Goal: Task Accomplishment & Management: Complete application form

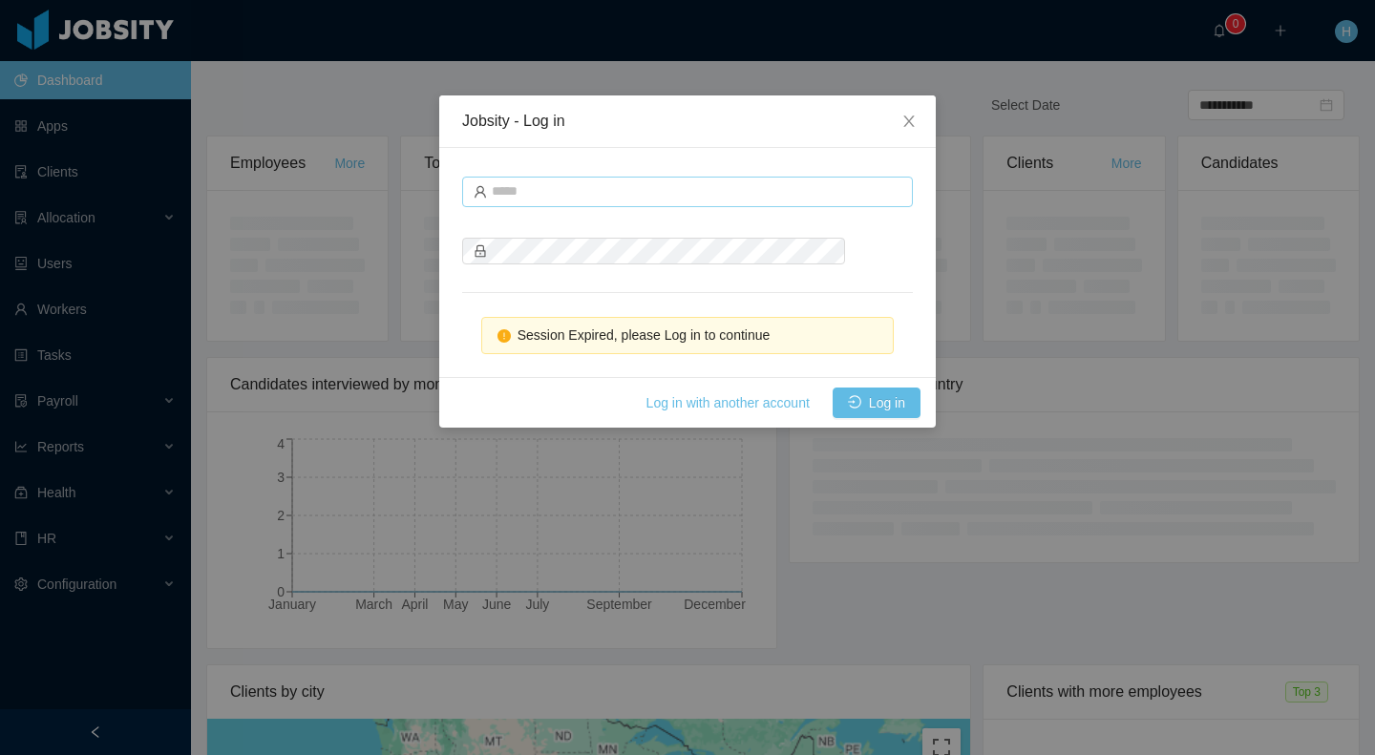
click at [486, 192] on icon "icon: user" at bounding box center [480, 191] width 13 height 13
click at [541, 189] on input "text" at bounding box center [687, 192] width 451 height 31
type input "**********"
click at [874, 407] on button "Log in" at bounding box center [877, 403] width 88 height 31
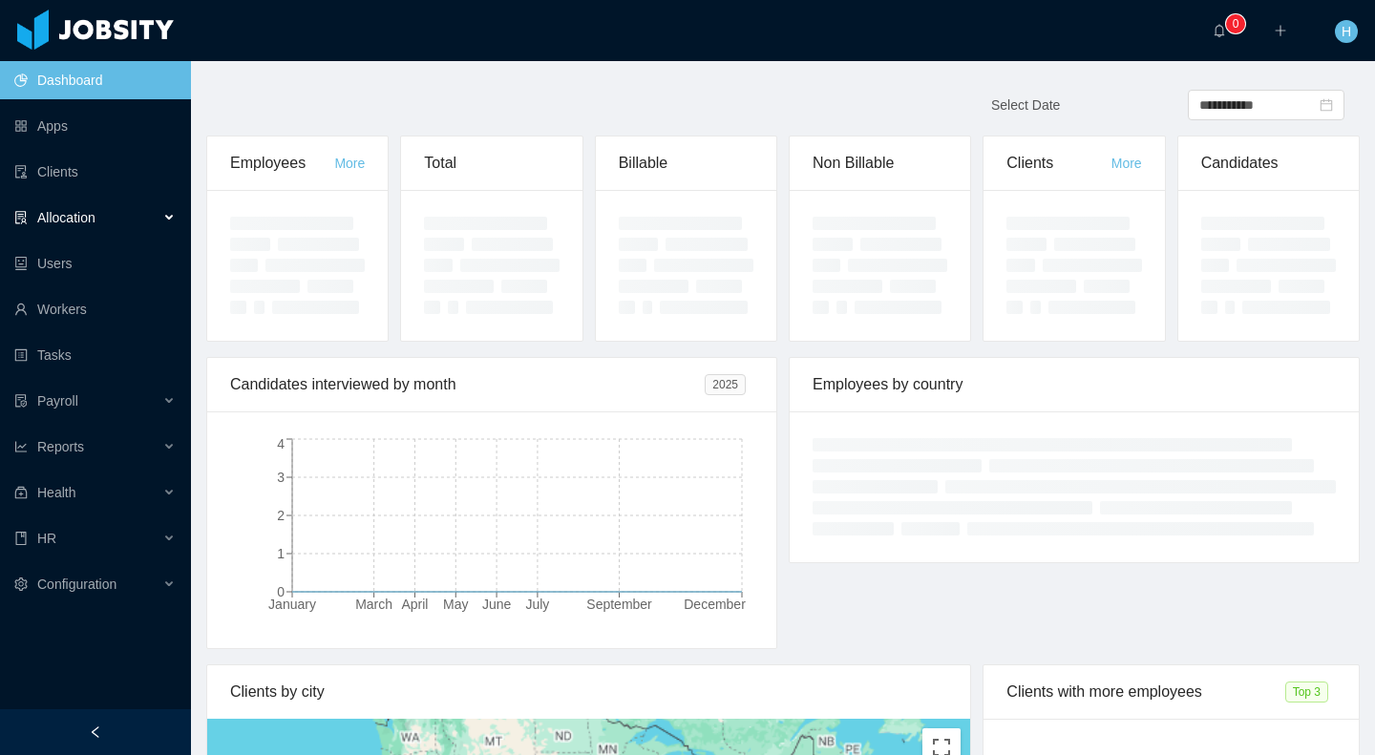
click at [90, 223] on span "Allocation" at bounding box center [66, 217] width 58 height 15
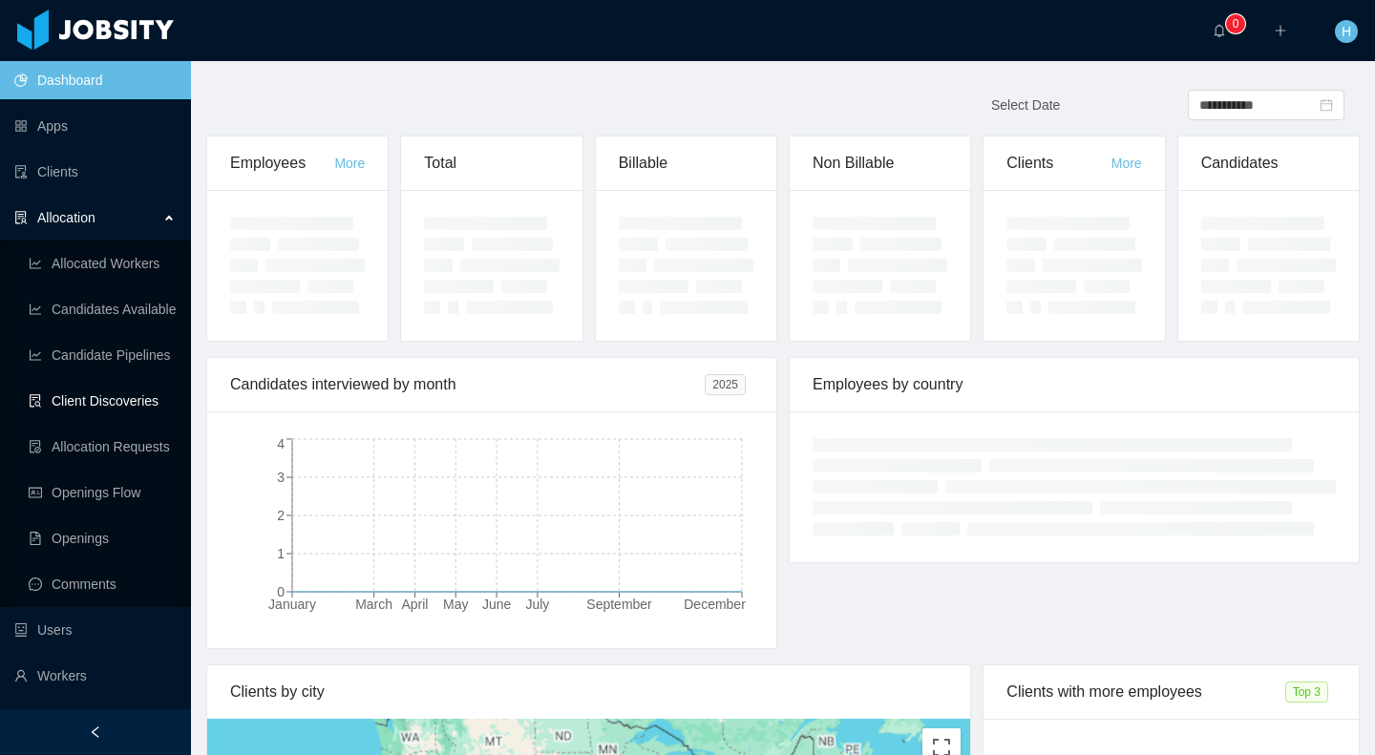
click at [71, 392] on link "Client Discoveries" at bounding box center [102, 401] width 147 height 38
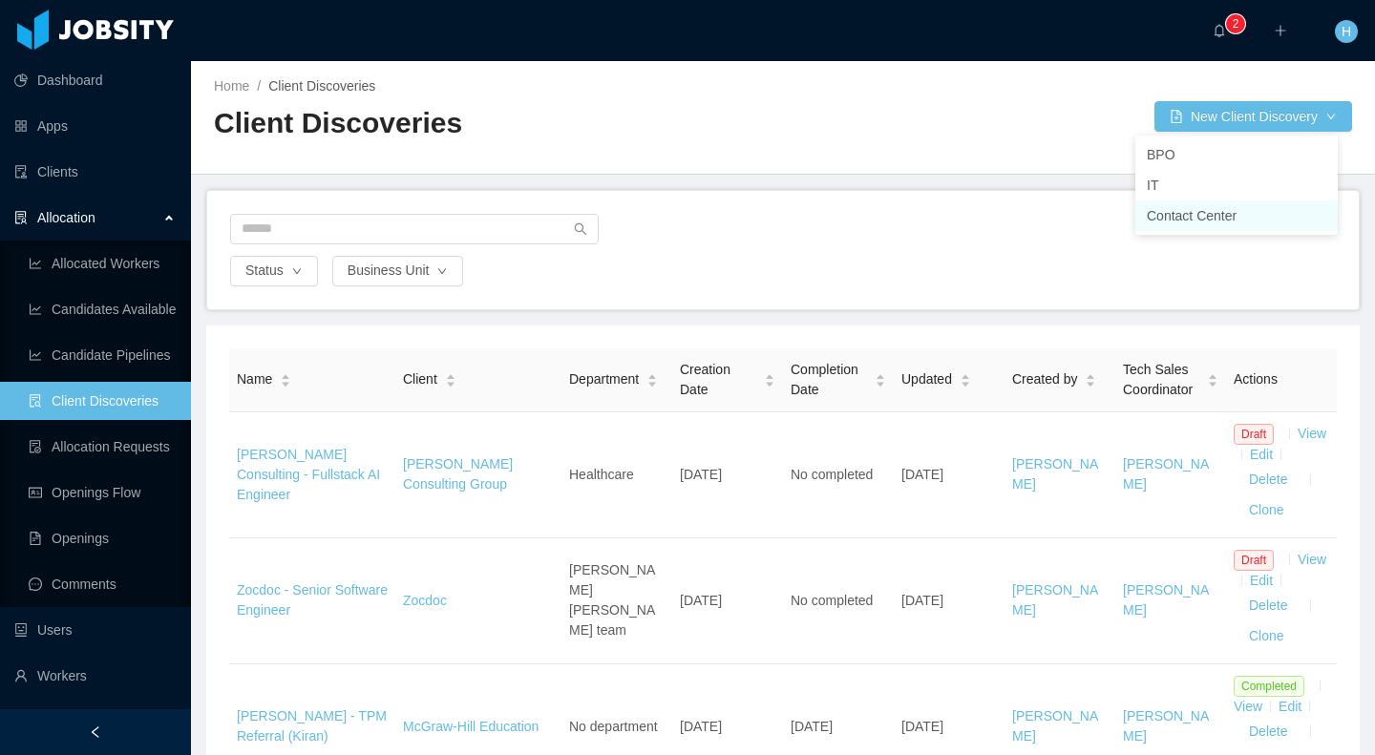
click at [1204, 221] on li "Contact Center" at bounding box center [1236, 215] width 202 height 31
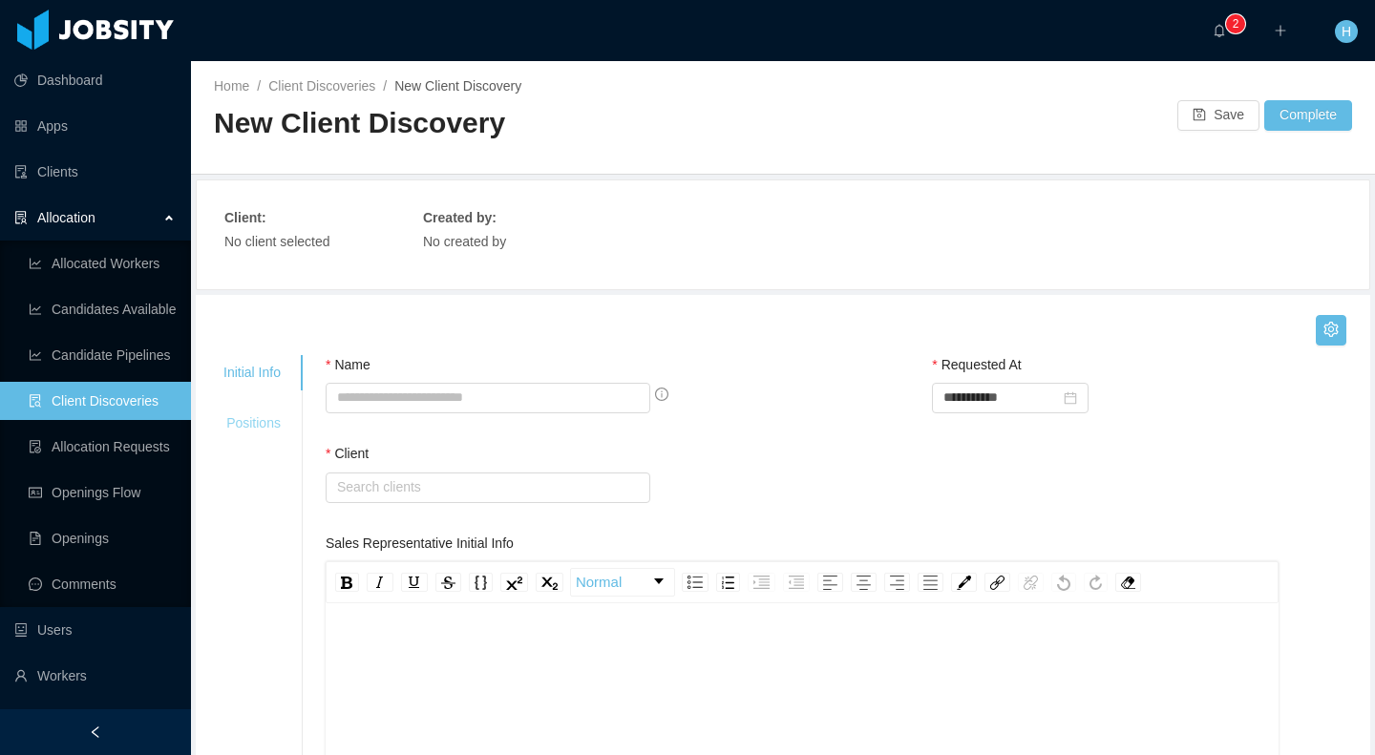
click at [236, 425] on div "Positions" at bounding box center [251, 423] width 103 height 35
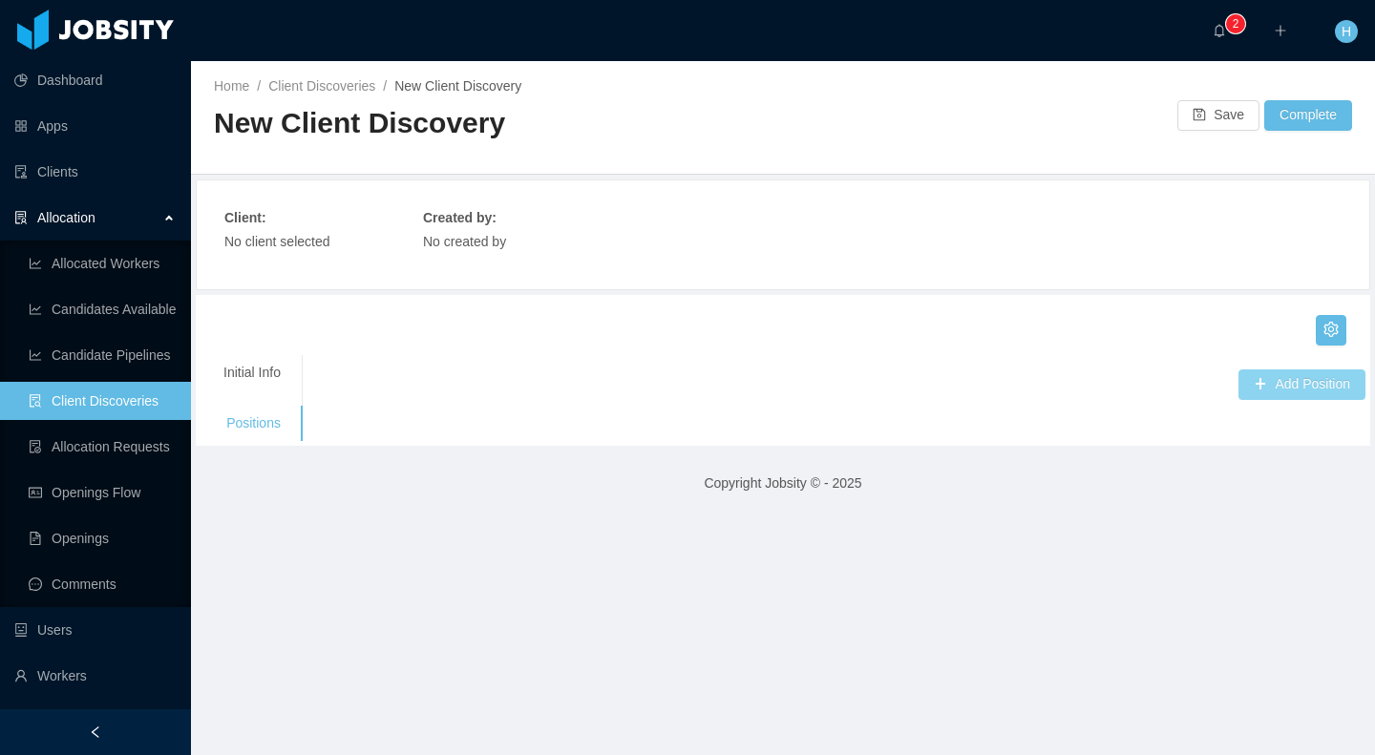
click at [1327, 387] on button "Add Position" at bounding box center [1301, 384] width 127 height 31
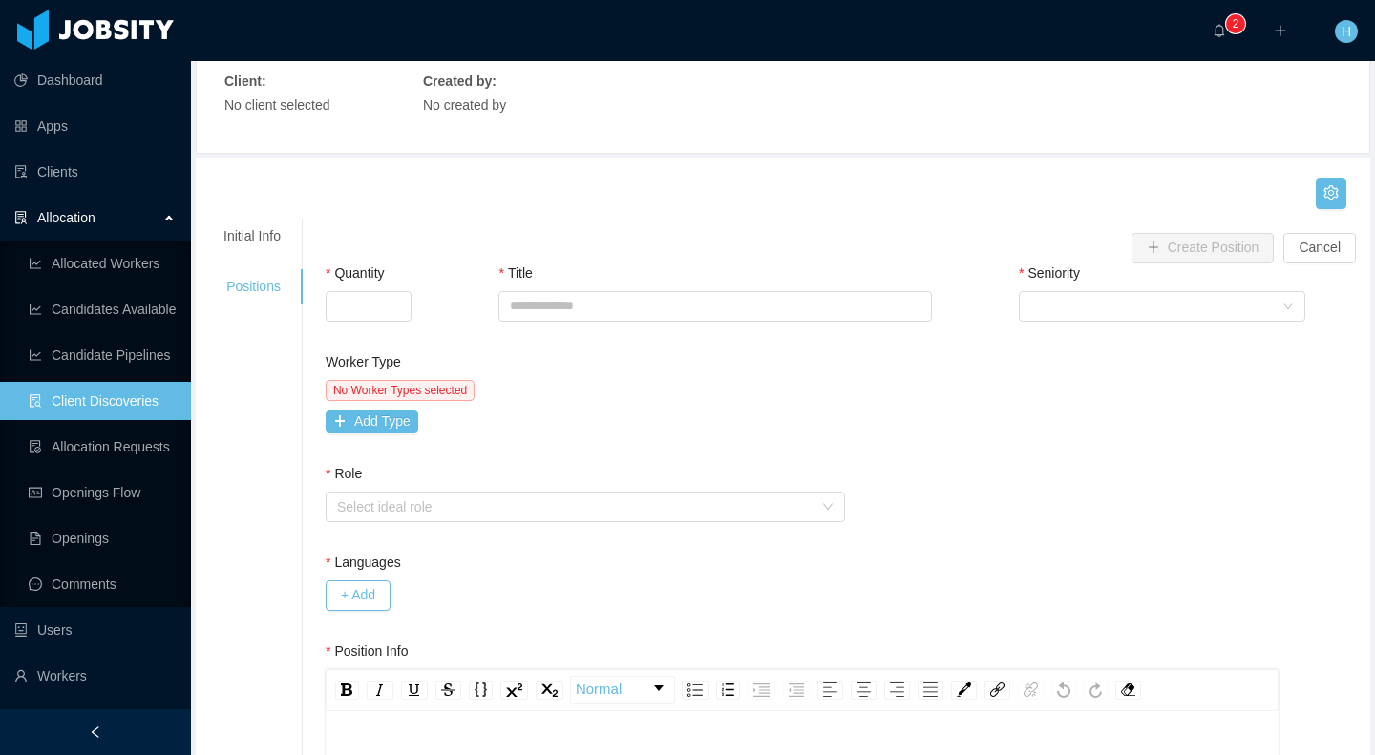
scroll to position [150, 0]
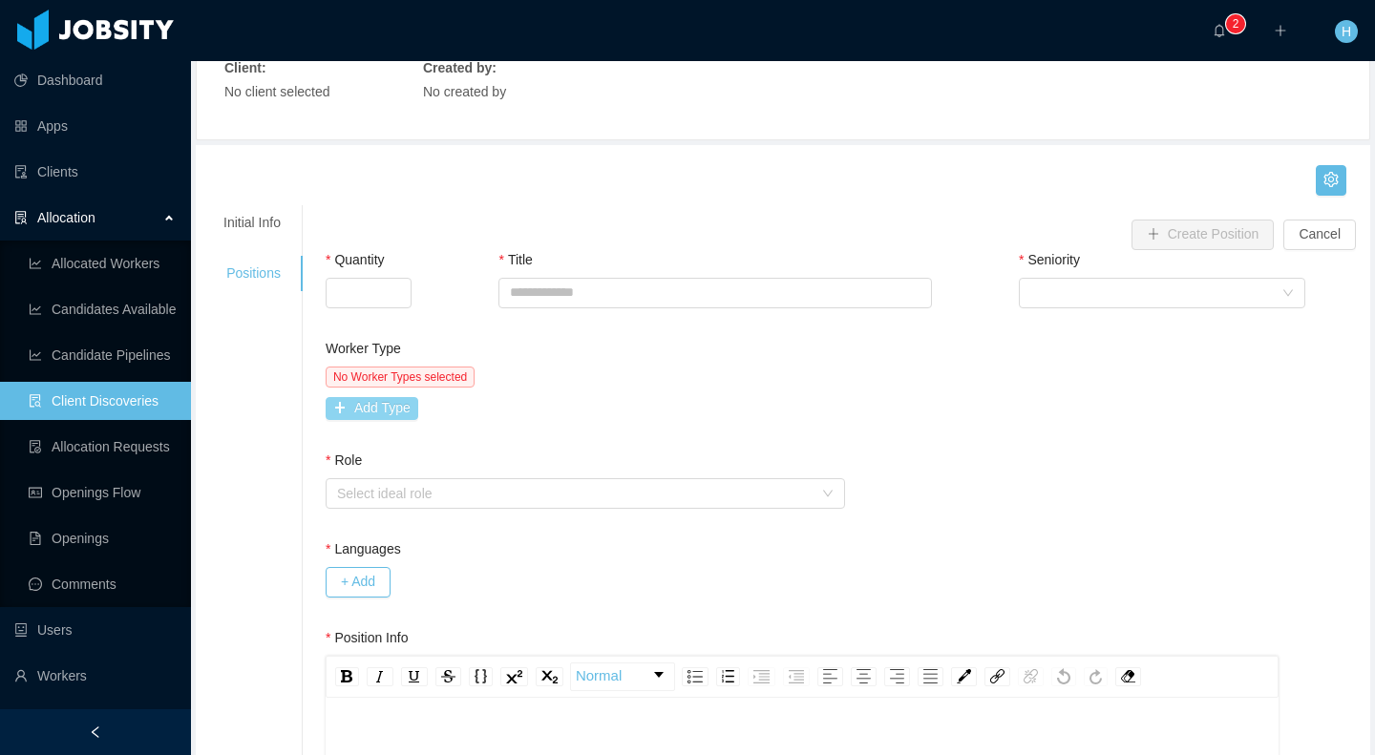
click at [401, 411] on button "Add Type" at bounding box center [372, 408] width 93 height 23
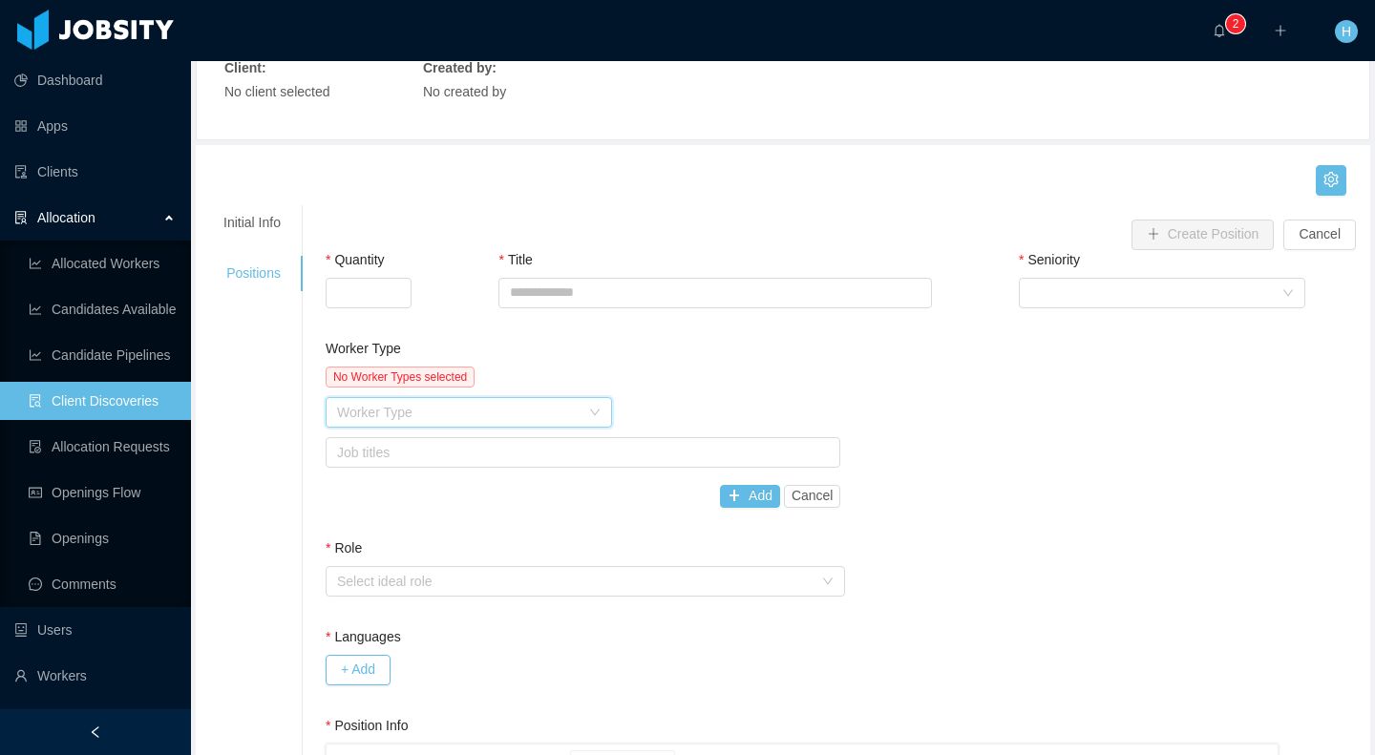
click at [583, 420] on div "Worker Type" at bounding box center [462, 412] width 251 height 29
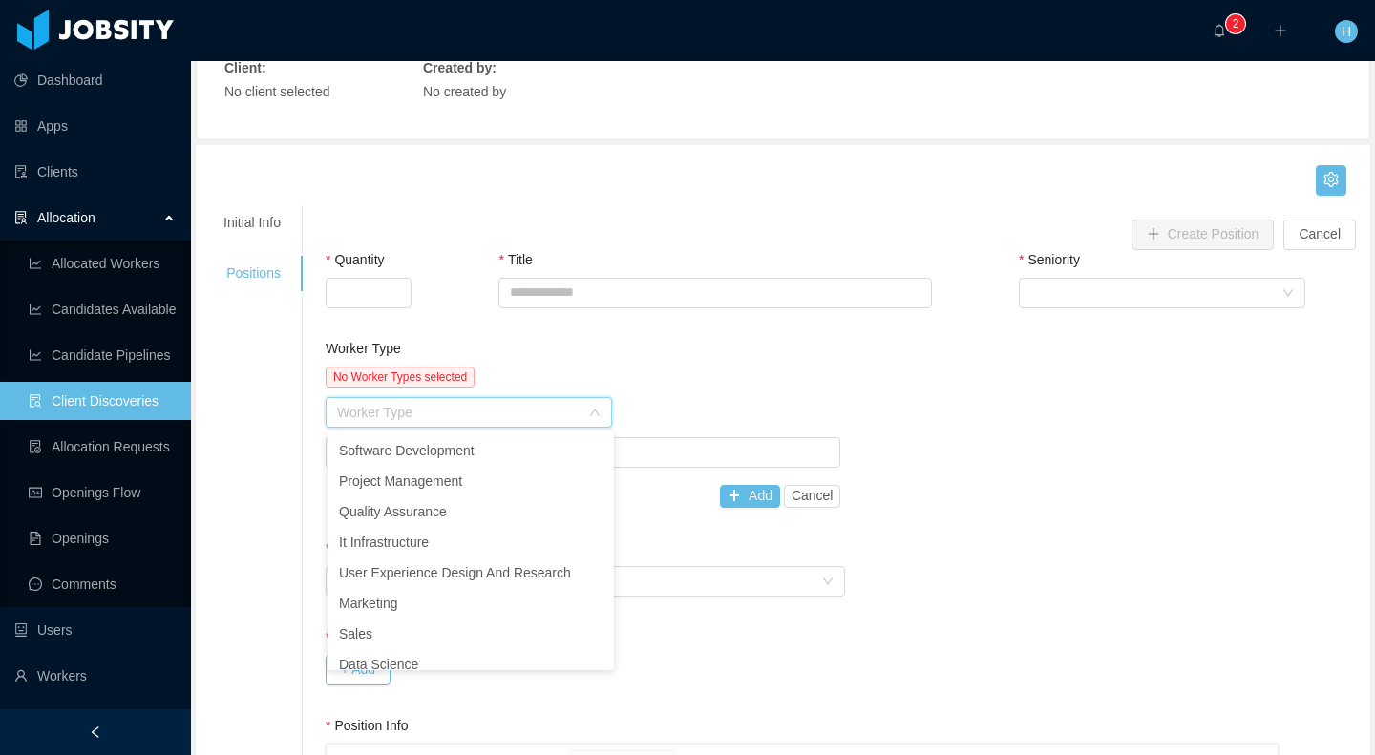
click at [761, 382] on div "No Worker Types selected" at bounding box center [584, 377] width 516 height 21
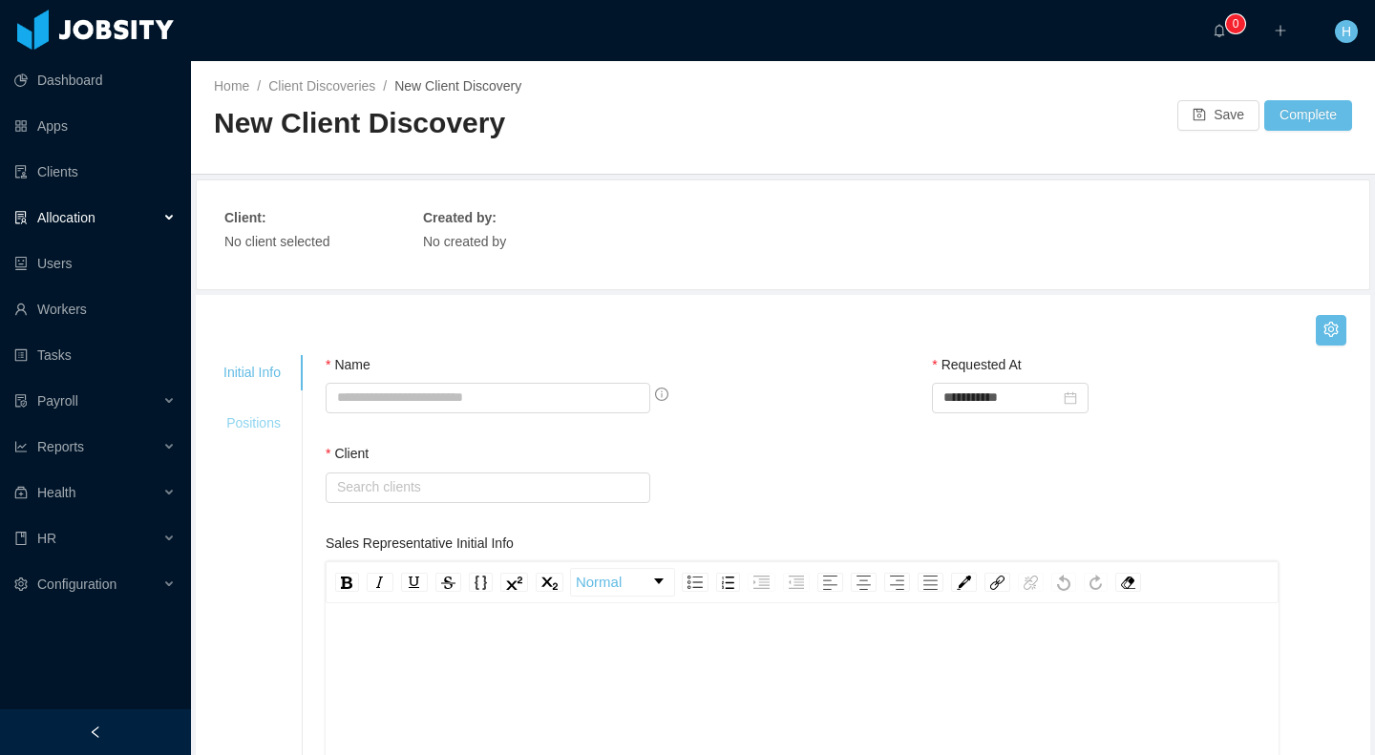
click at [286, 417] on div "Positions" at bounding box center [251, 423] width 103 height 35
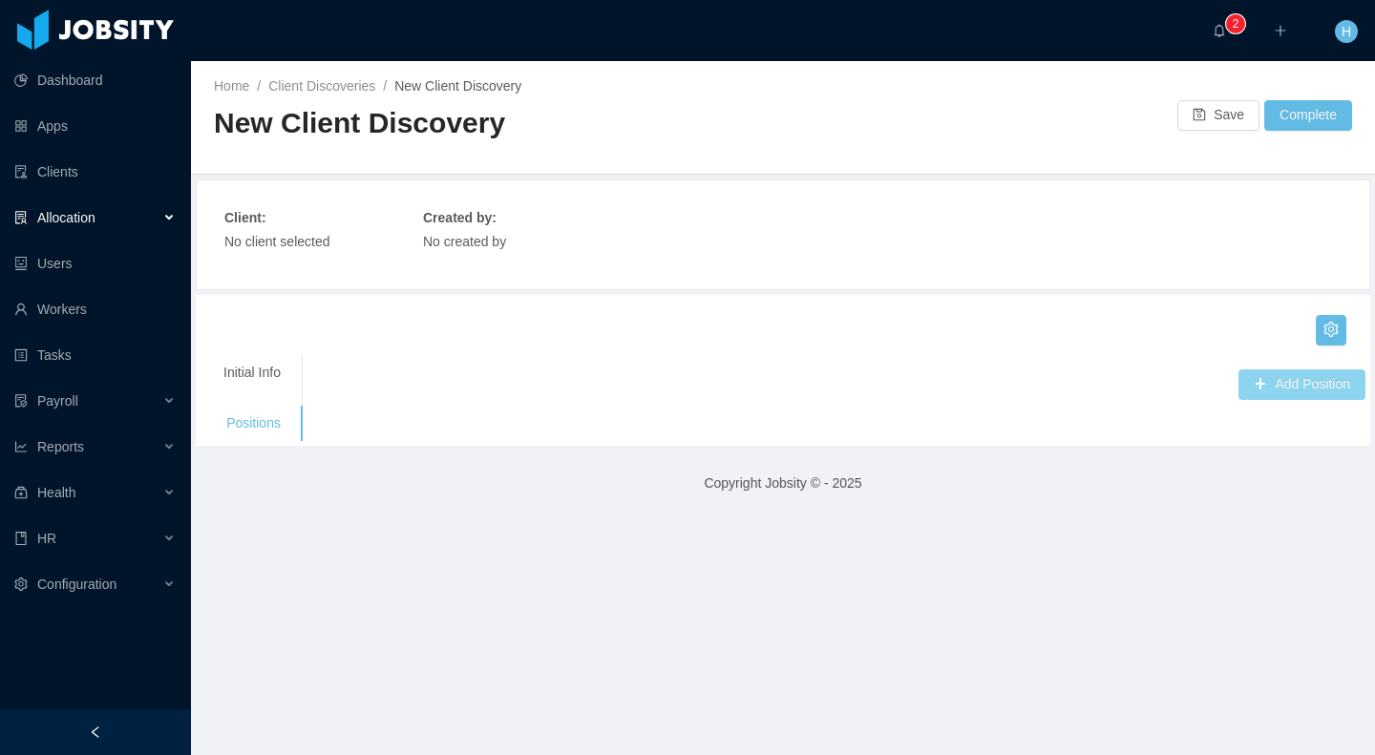
click at [1259, 382] on button "Add Position" at bounding box center [1301, 384] width 127 height 31
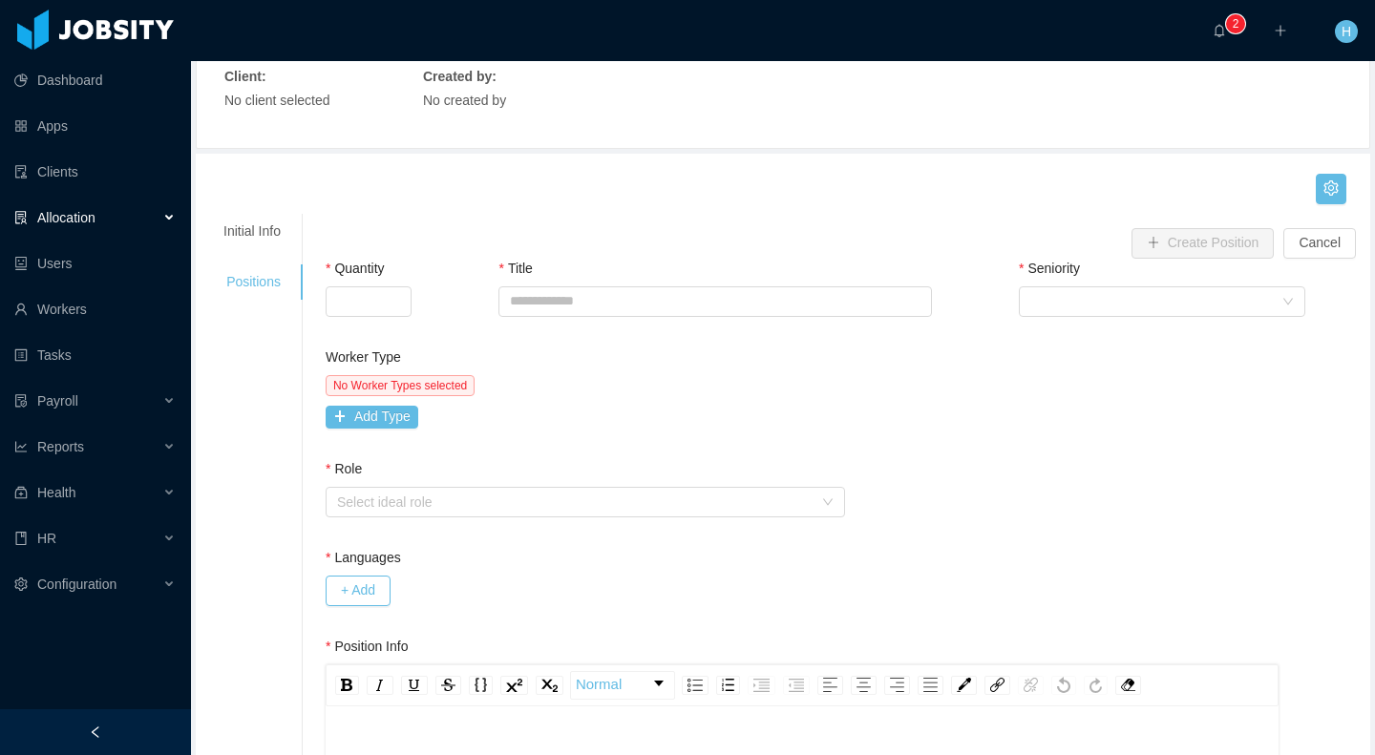
scroll to position [167, 0]
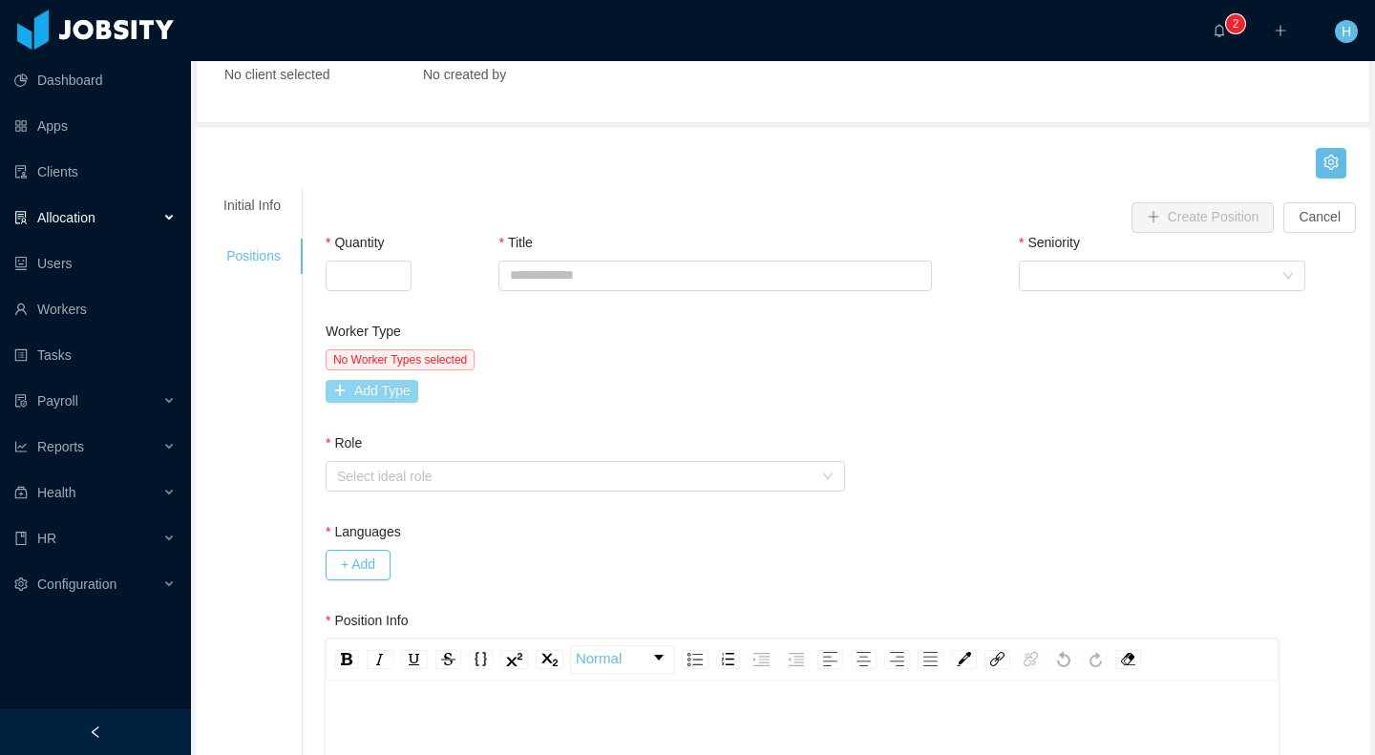
click at [409, 402] on button "Add Type" at bounding box center [372, 391] width 93 height 23
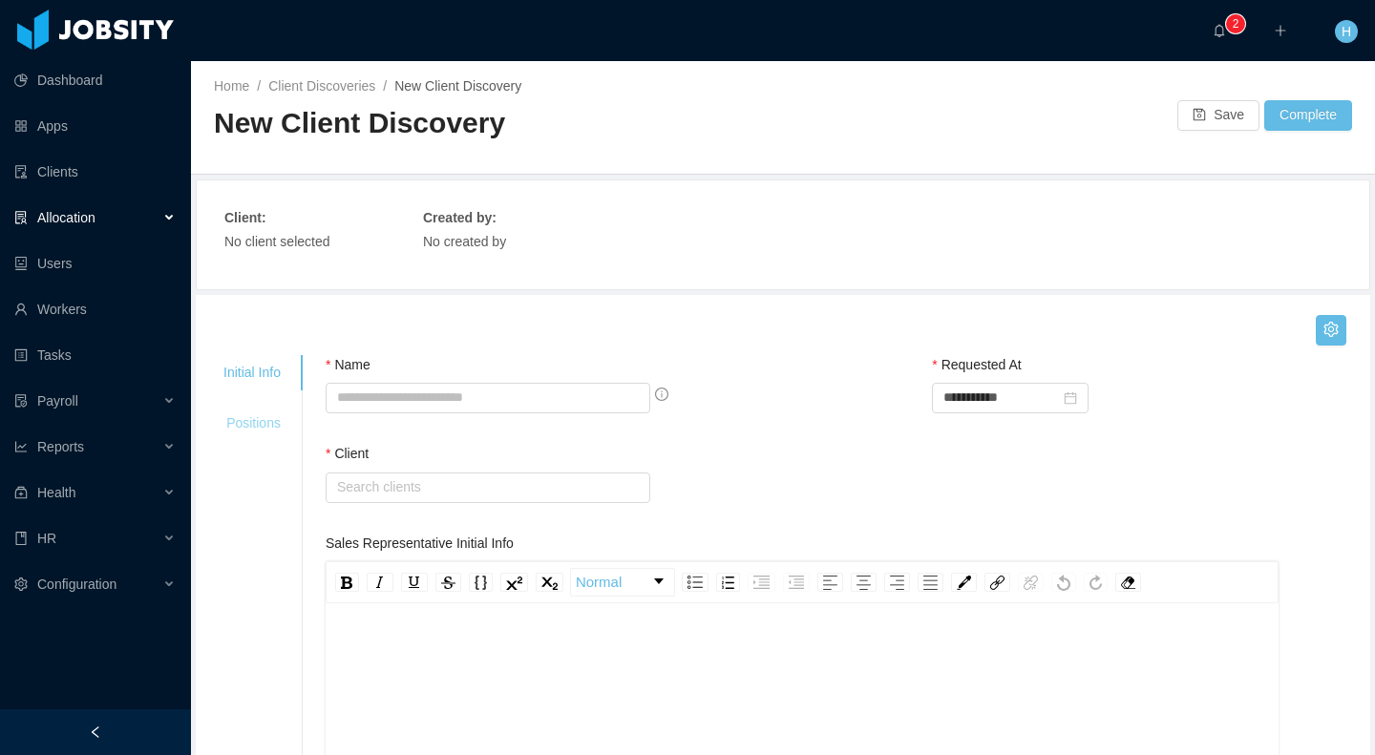
click at [257, 412] on div "Positions" at bounding box center [251, 423] width 103 height 35
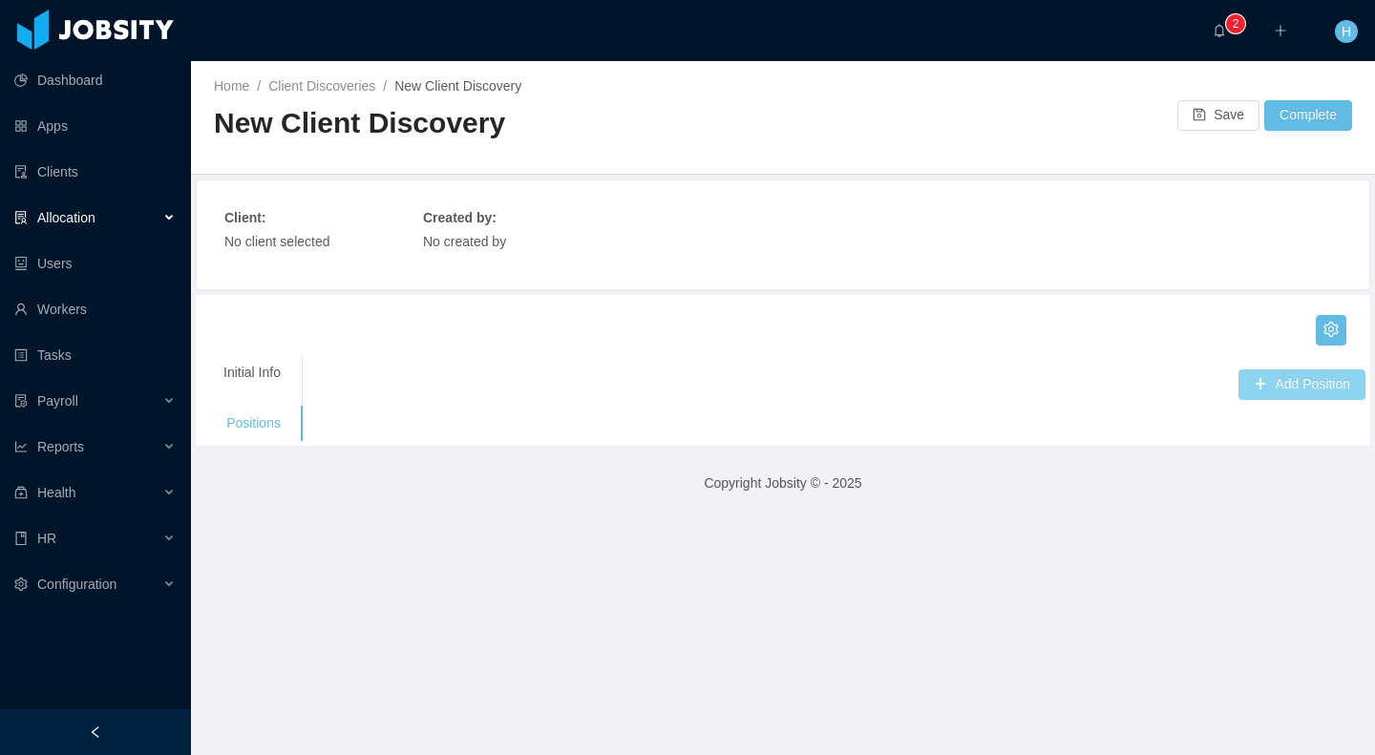
click at [1238, 389] on button "Add Position" at bounding box center [1301, 384] width 127 height 31
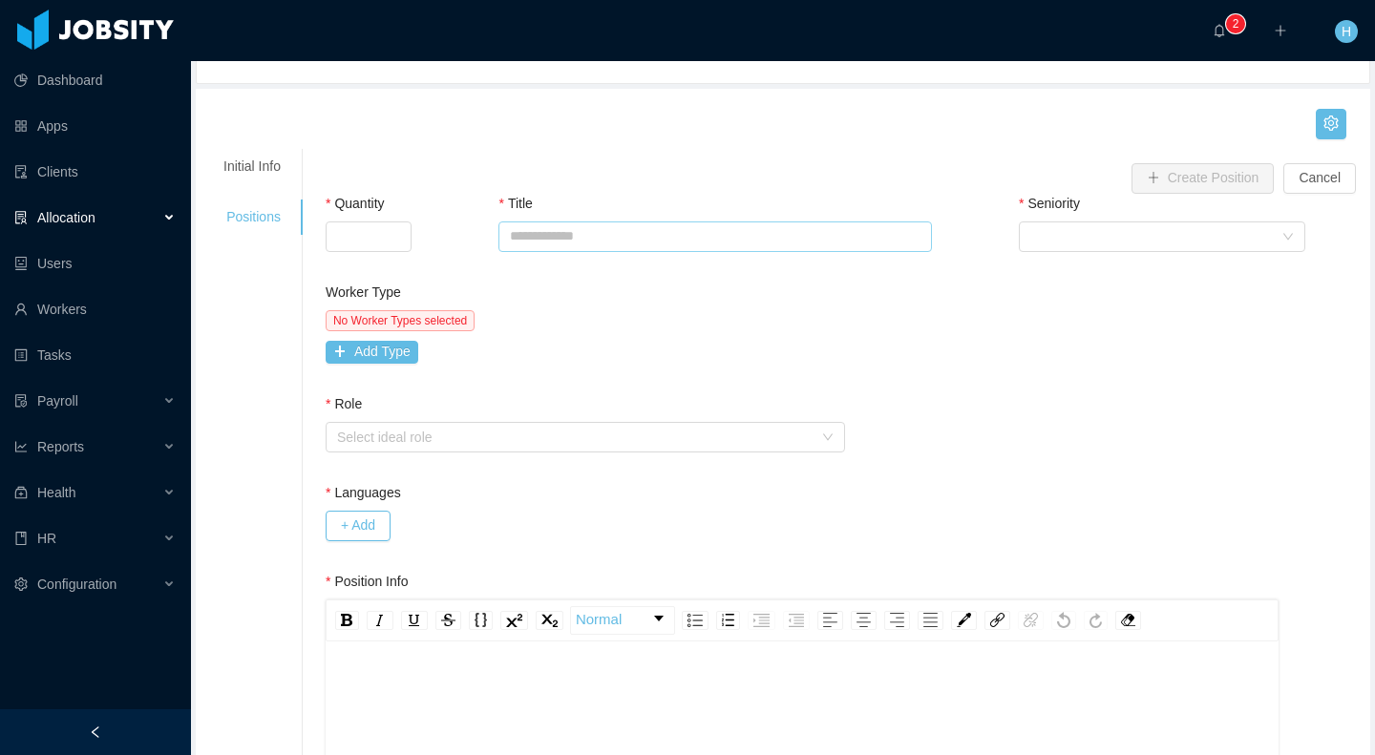
scroll to position [208, 0]
click at [402, 356] on button "Add Type" at bounding box center [372, 350] width 93 height 23
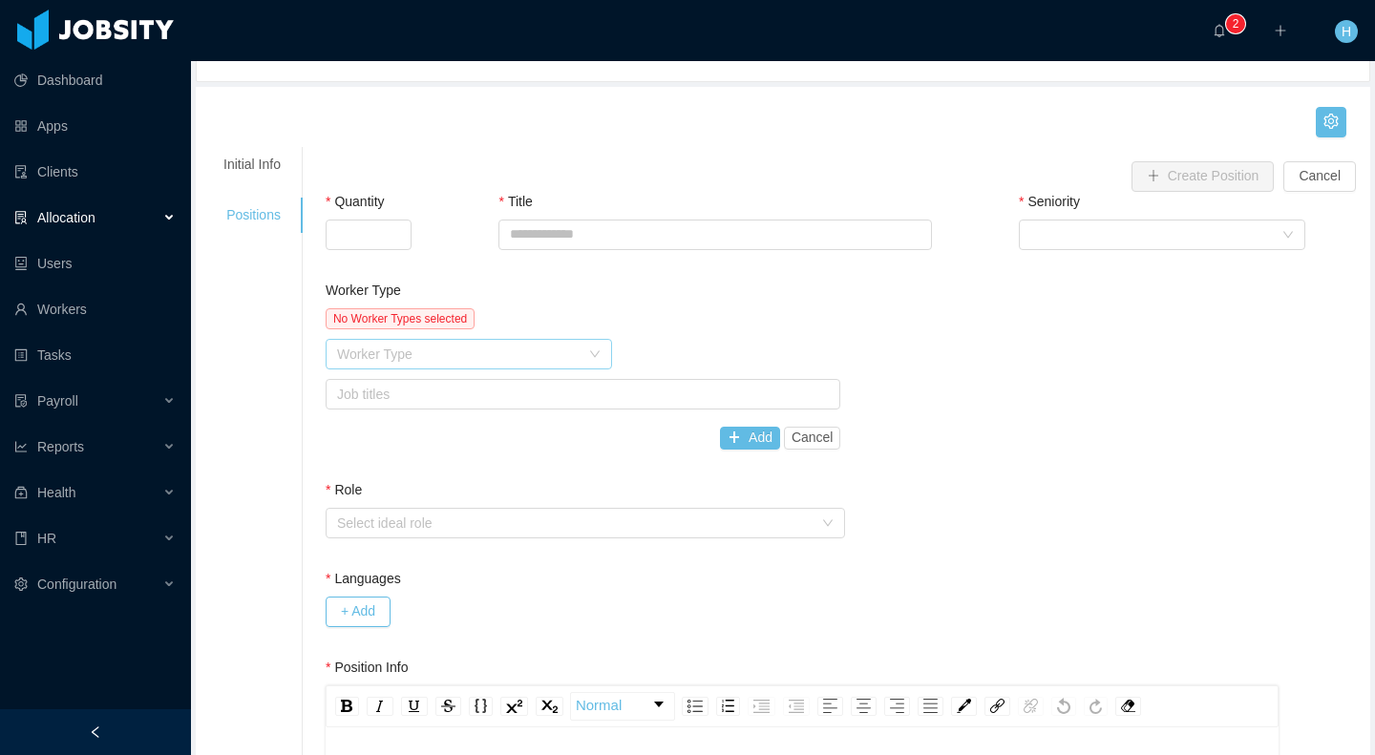
click at [433, 353] on div "Worker Type" at bounding box center [458, 354] width 243 height 19
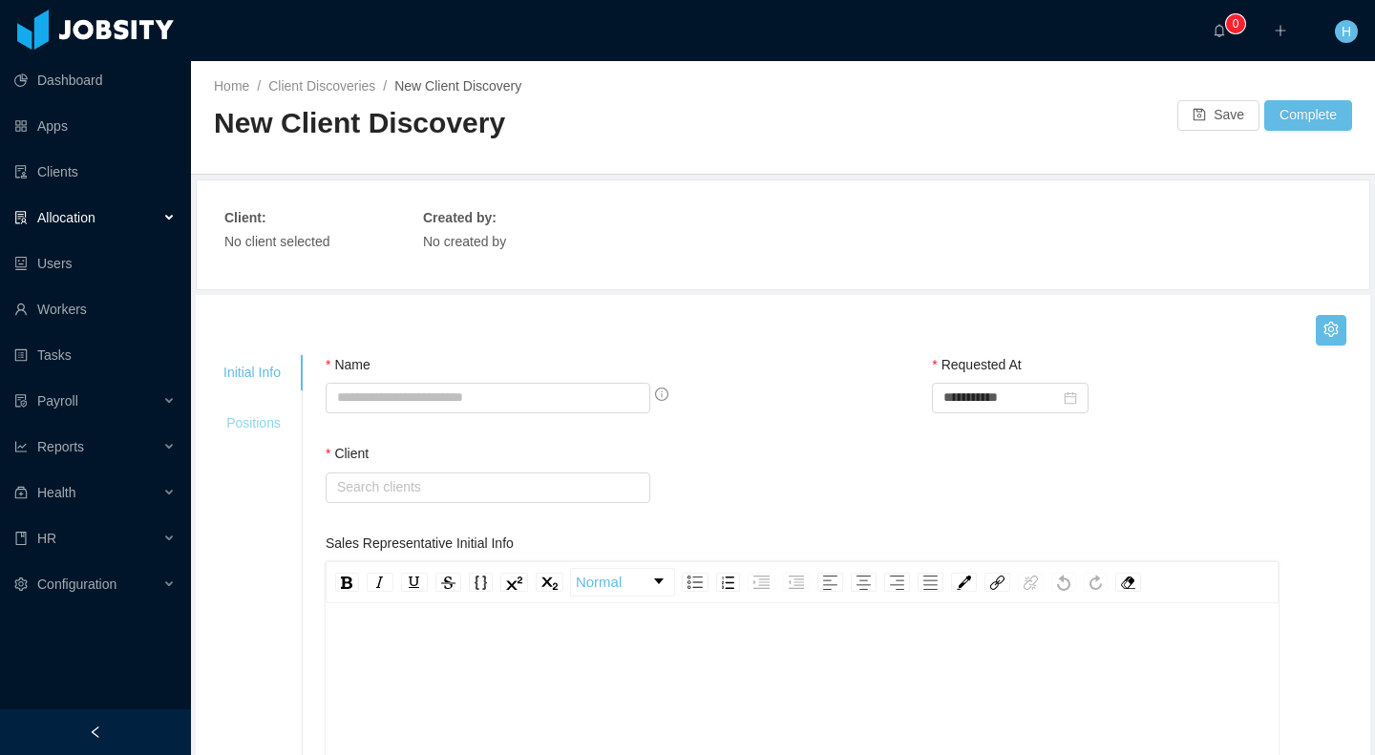
click at [270, 424] on div "Positions" at bounding box center [251, 423] width 103 height 35
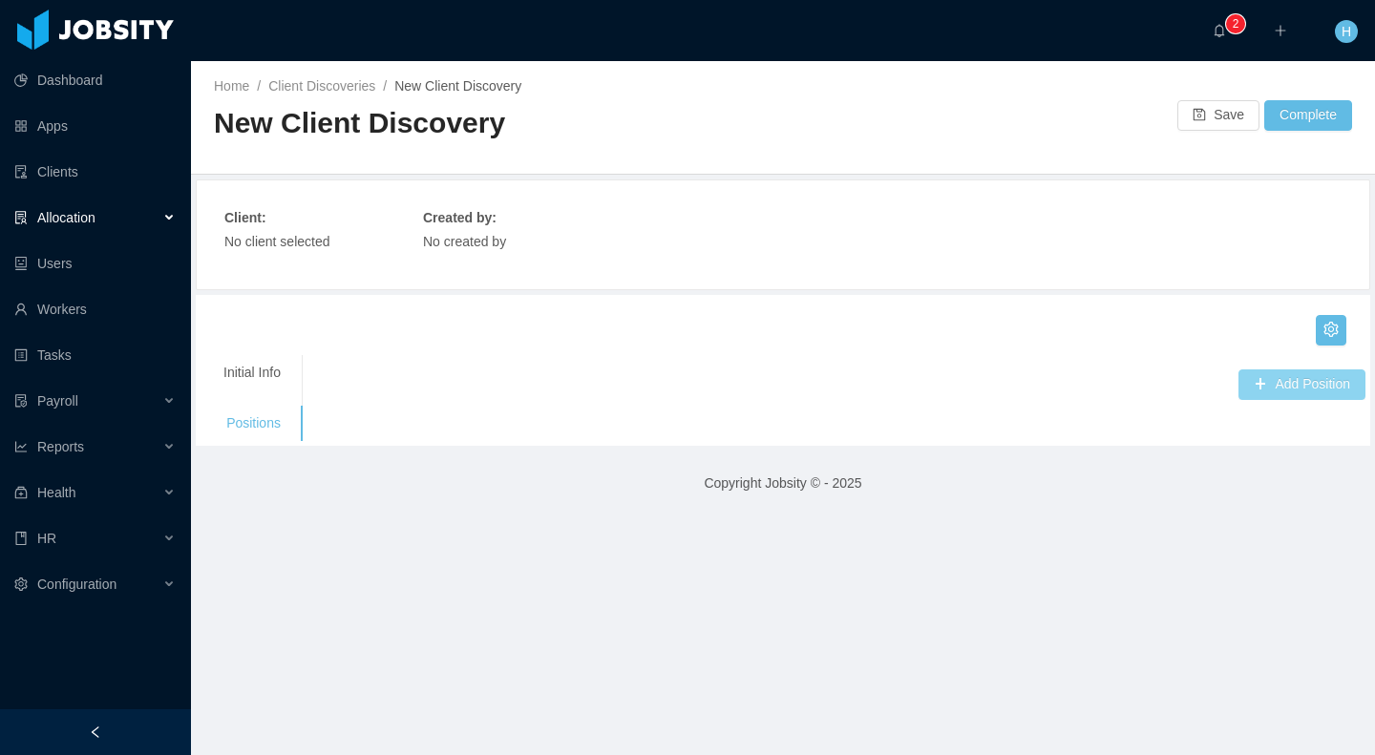
click at [1273, 389] on button "Add Position" at bounding box center [1301, 384] width 127 height 31
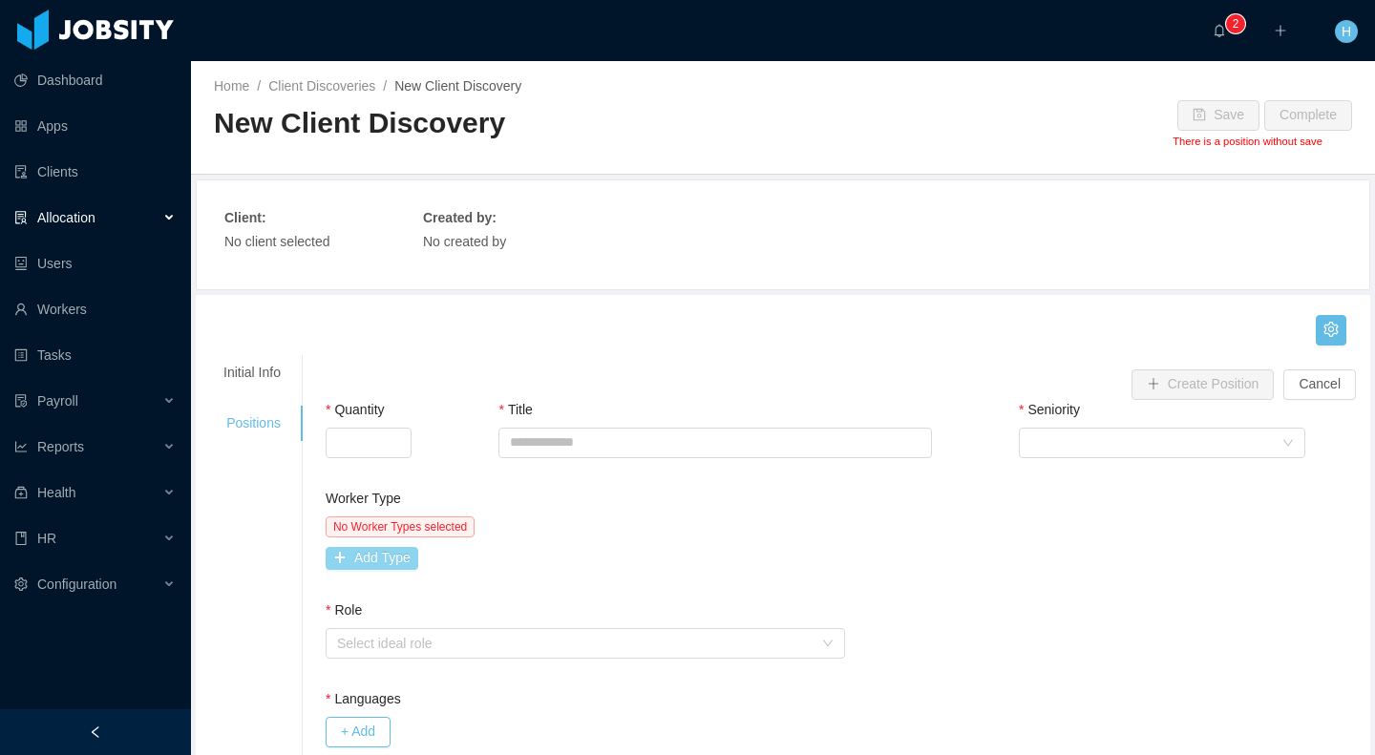
click at [394, 555] on button "Add Type" at bounding box center [372, 558] width 93 height 23
click at [411, 554] on div "Worker Type" at bounding box center [458, 562] width 243 height 19
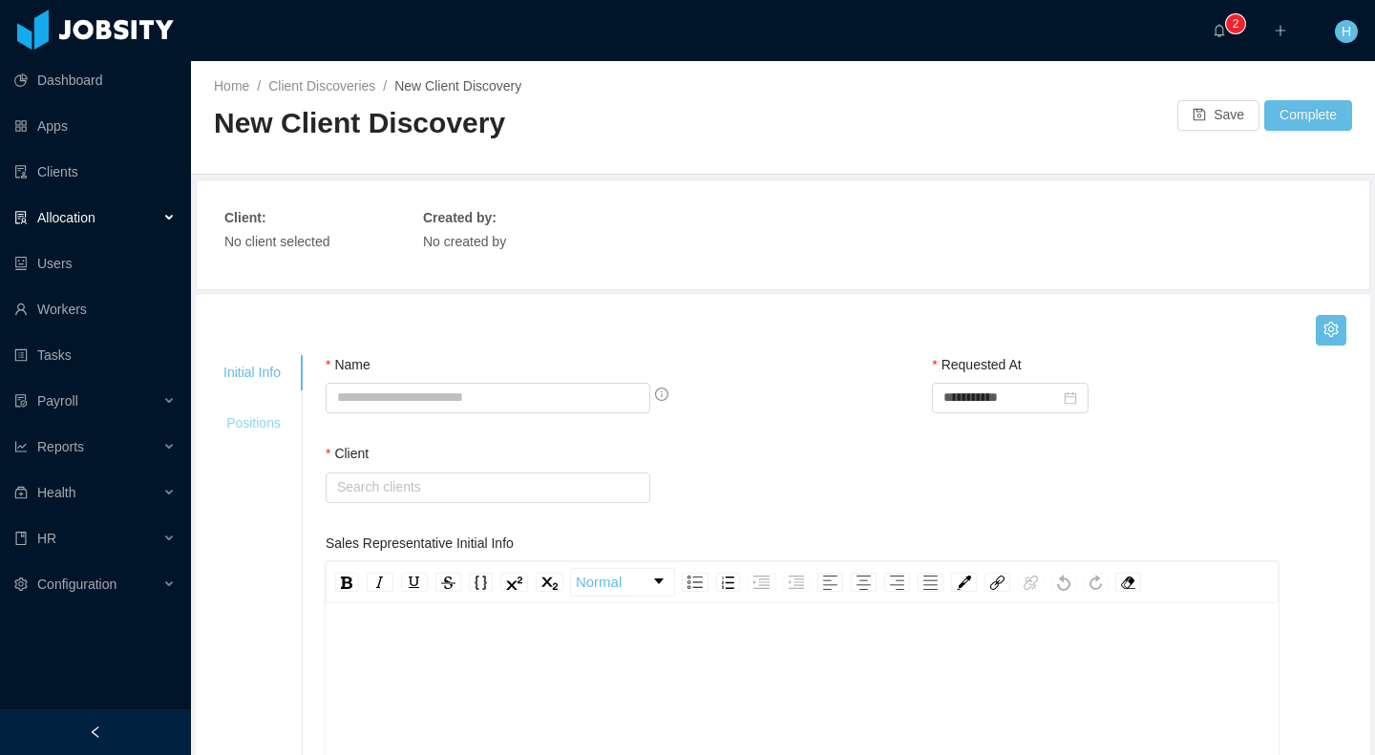
click at [231, 420] on div "Positions" at bounding box center [251, 423] width 103 height 35
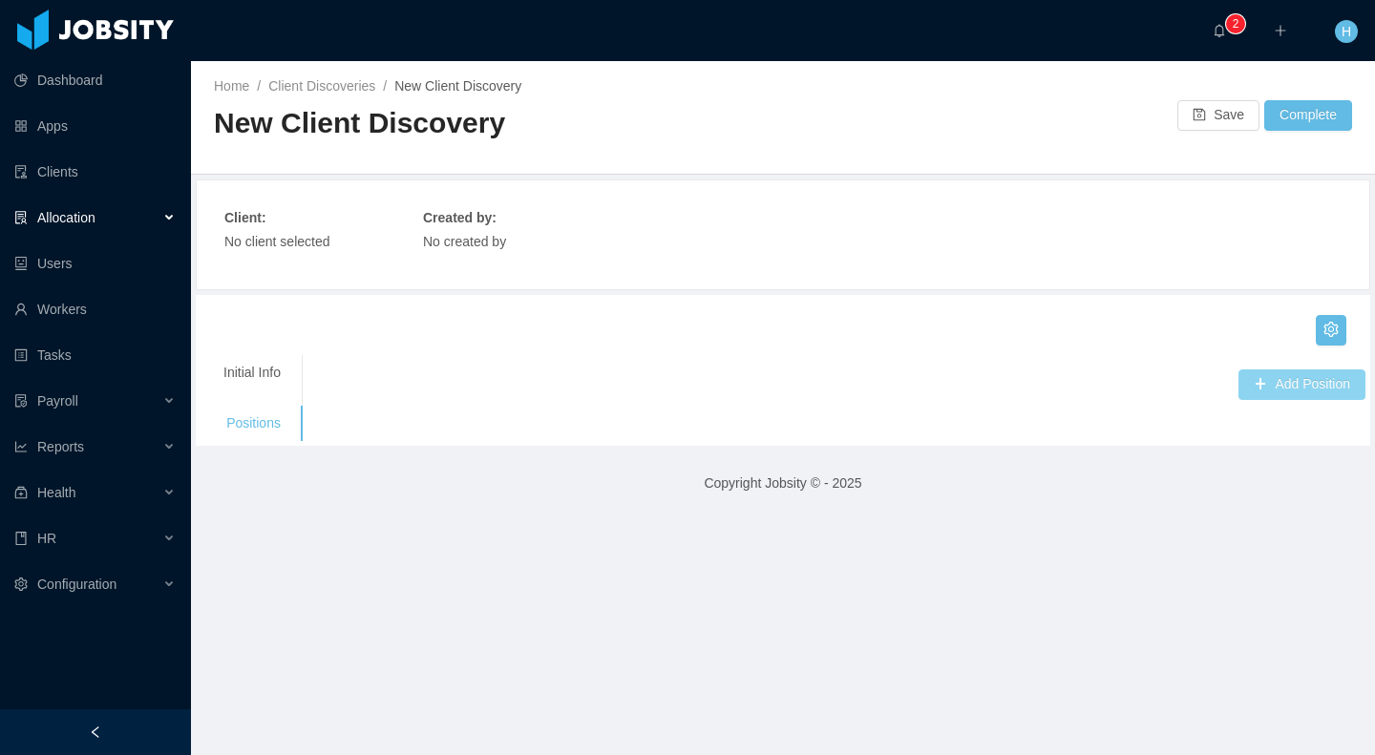
click at [1310, 387] on button "Add Position" at bounding box center [1301, 384] width 127 height 31
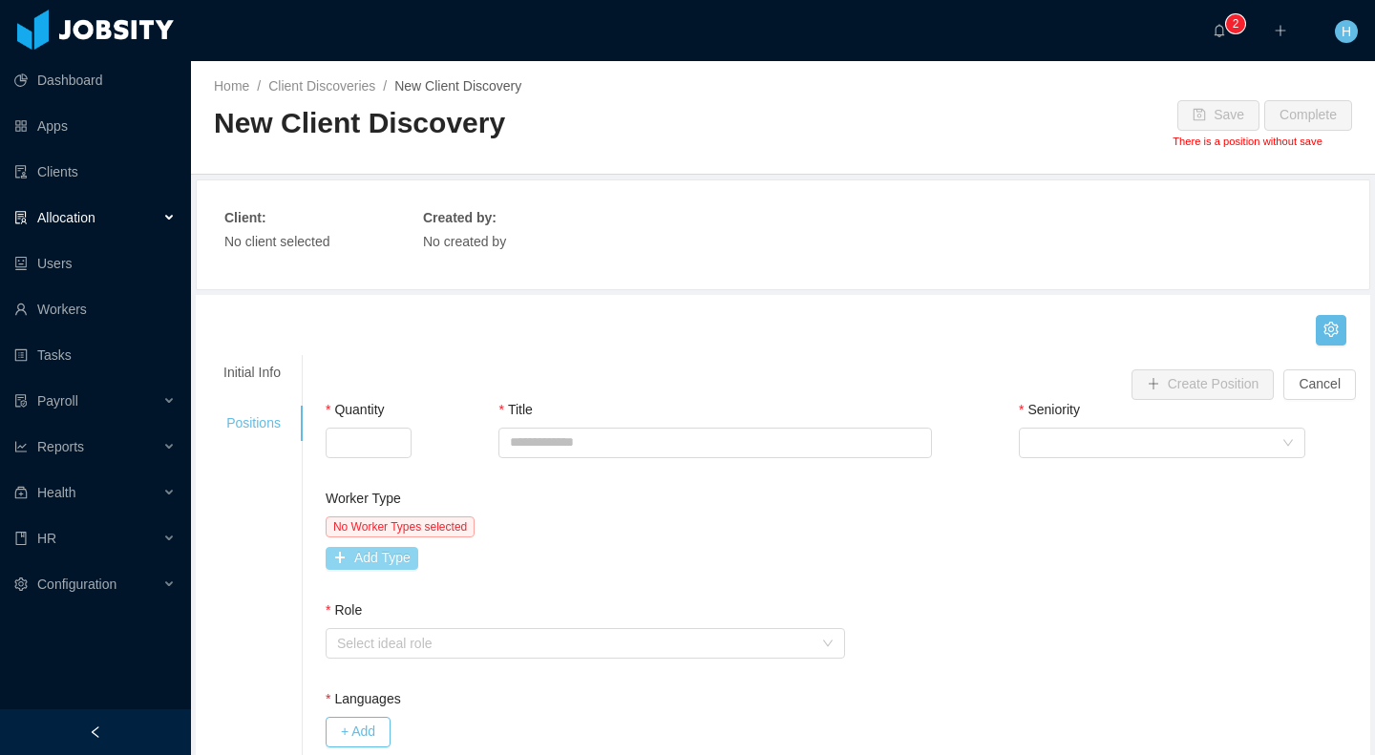
click at [400, 553] on button "Add Type" at bounding box center [372, 558] width 93 height 23
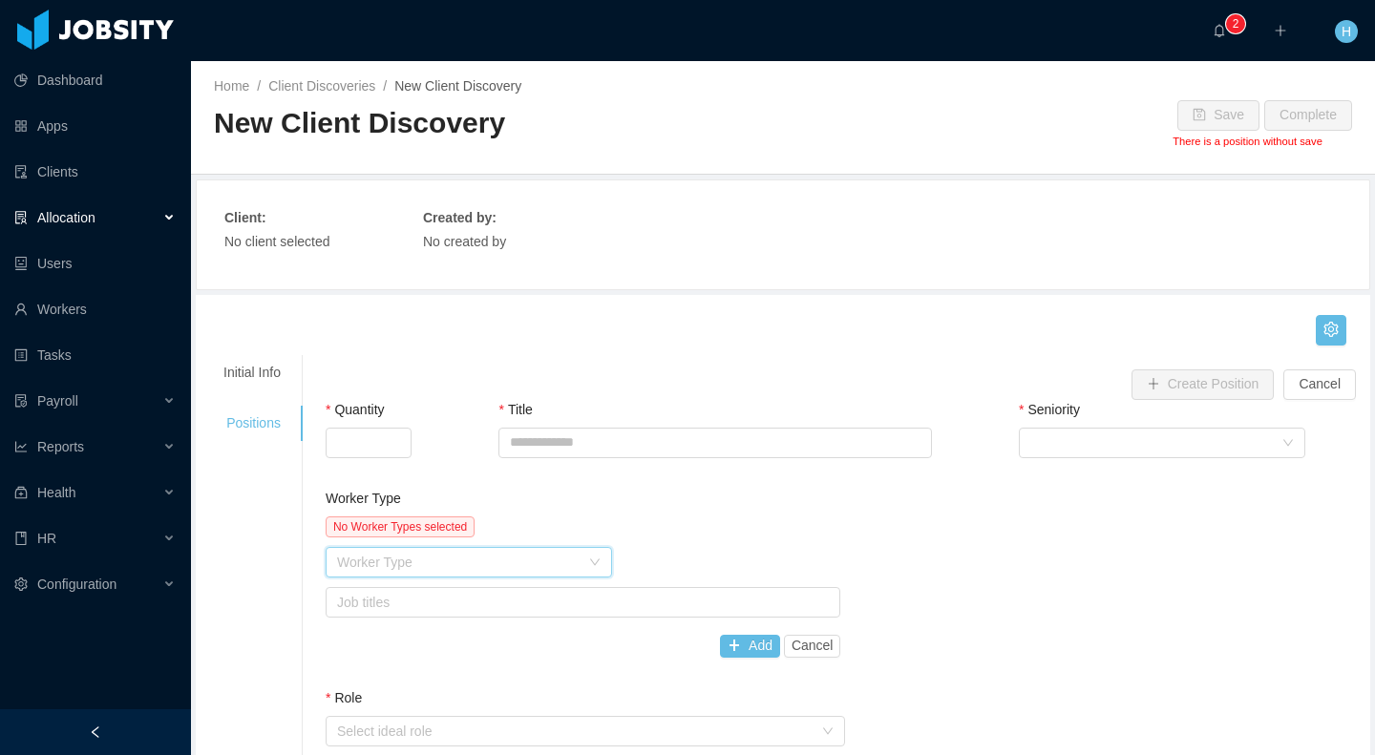
click at [413, 551] on div "Worker Type" at bounding box center [462, 562] width 251 height 29
click at [413, 551] on input at bounding box center [462, 563] width 251 height 29
click at [563, 564] on div "Worker Type" at bounding box center [458, 562] width 243 height 19
click at [757, 486] on div "Title" at bounding box center [714, 444] width 433 height 89
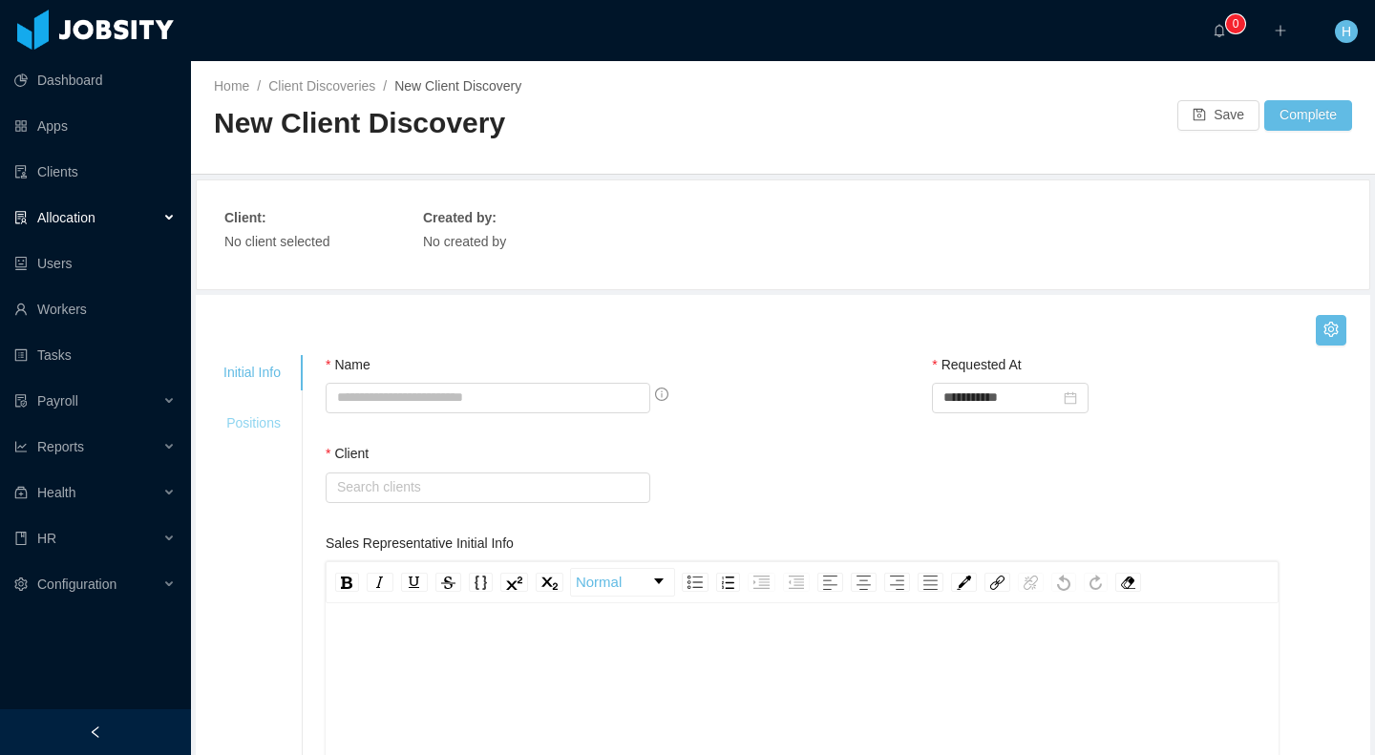
click at [232, 427] on div "Positions" at bounding box center [251, 423] width 103 height 35
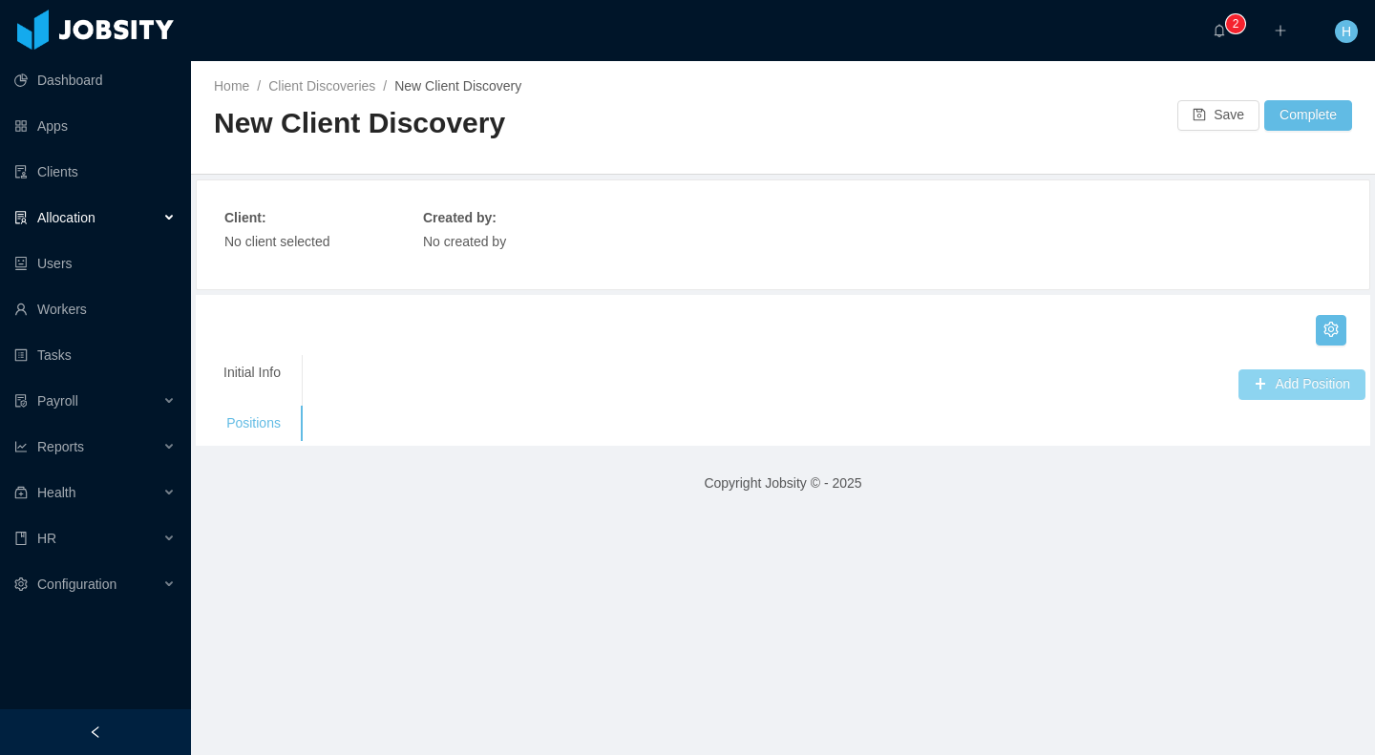
drag, startPoint x: 1234, startPoint y: 390, endPoint x: 1180, endPoint y: 396, distance: 54.7
click at [1238, 390] on button "Add Position" at bounding box center [1301, 384] width 127 height 31
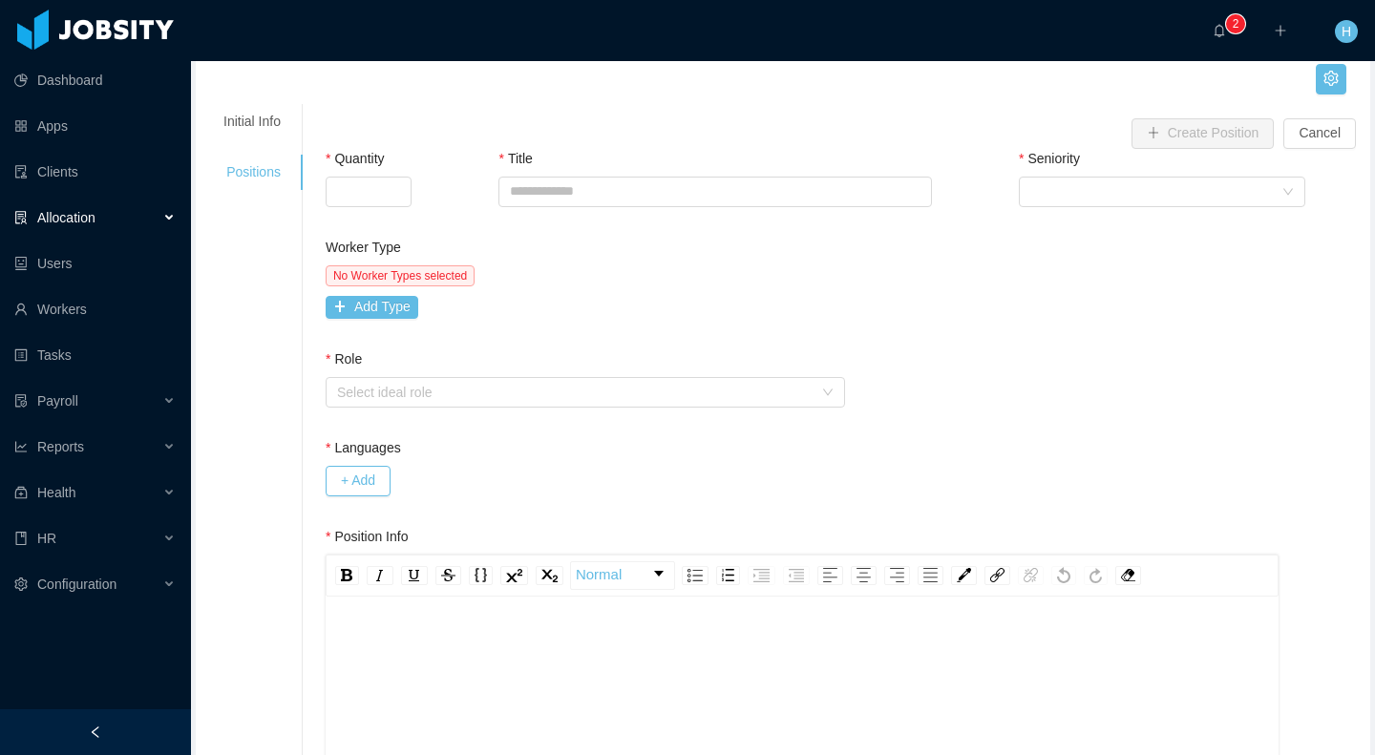
scroll to position [232, 0]
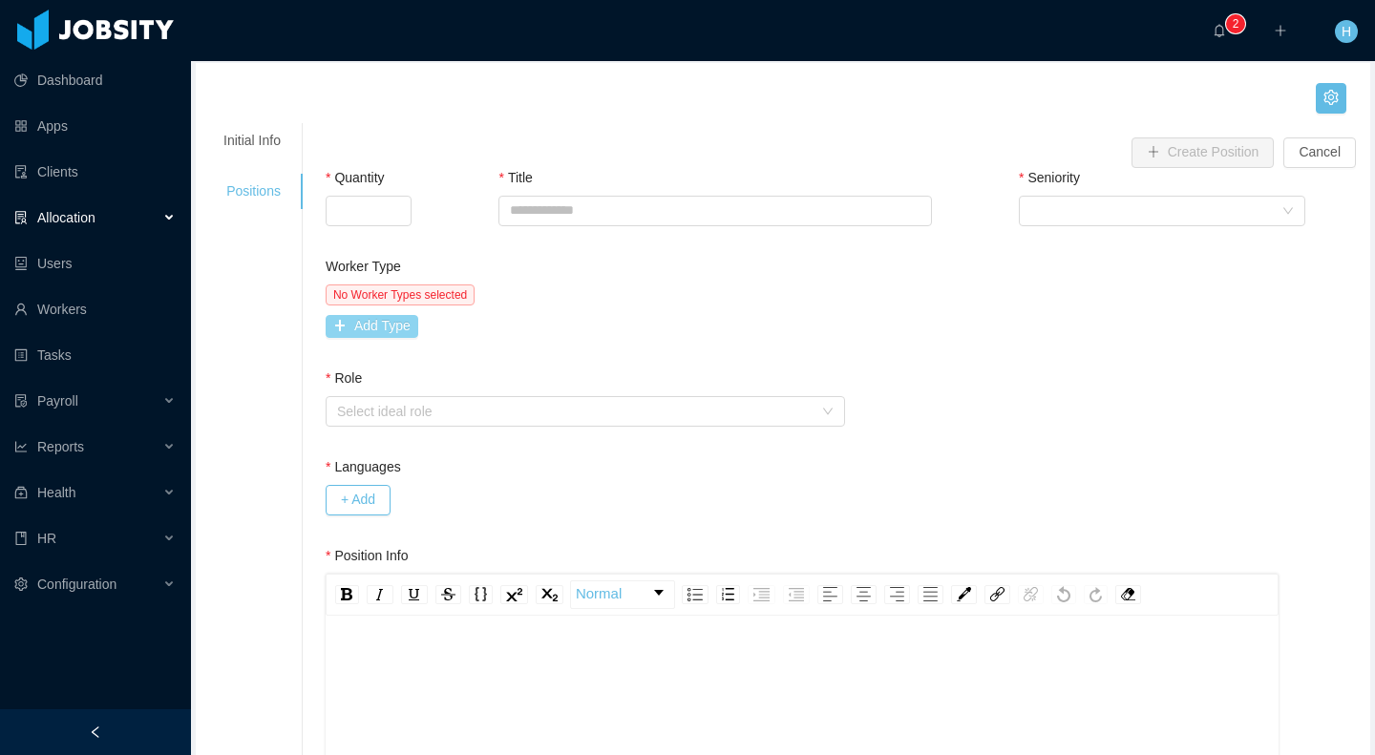
click at [377, 327] on button "Add Type" at bounding box center [372, 326] width 93 height 23
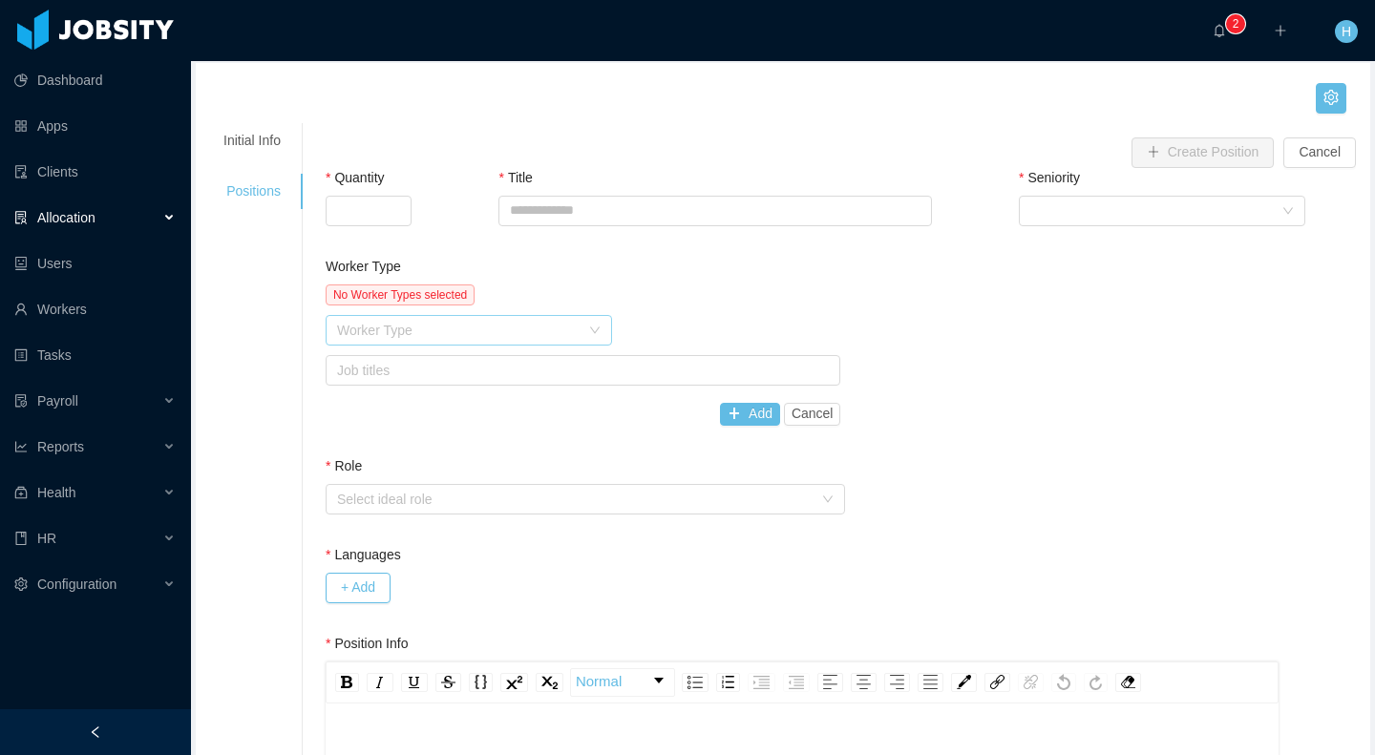
click at [447, 325] on div "Worker Type" at bounding box center [458, 330] width 243 height 19
click at [392, 365] on li "Bpo" at bounding box center [470, 368] width 286 height 31
click at [457, 378] on div "Job titles" at bounding box center [579, 370] width 484 height 19
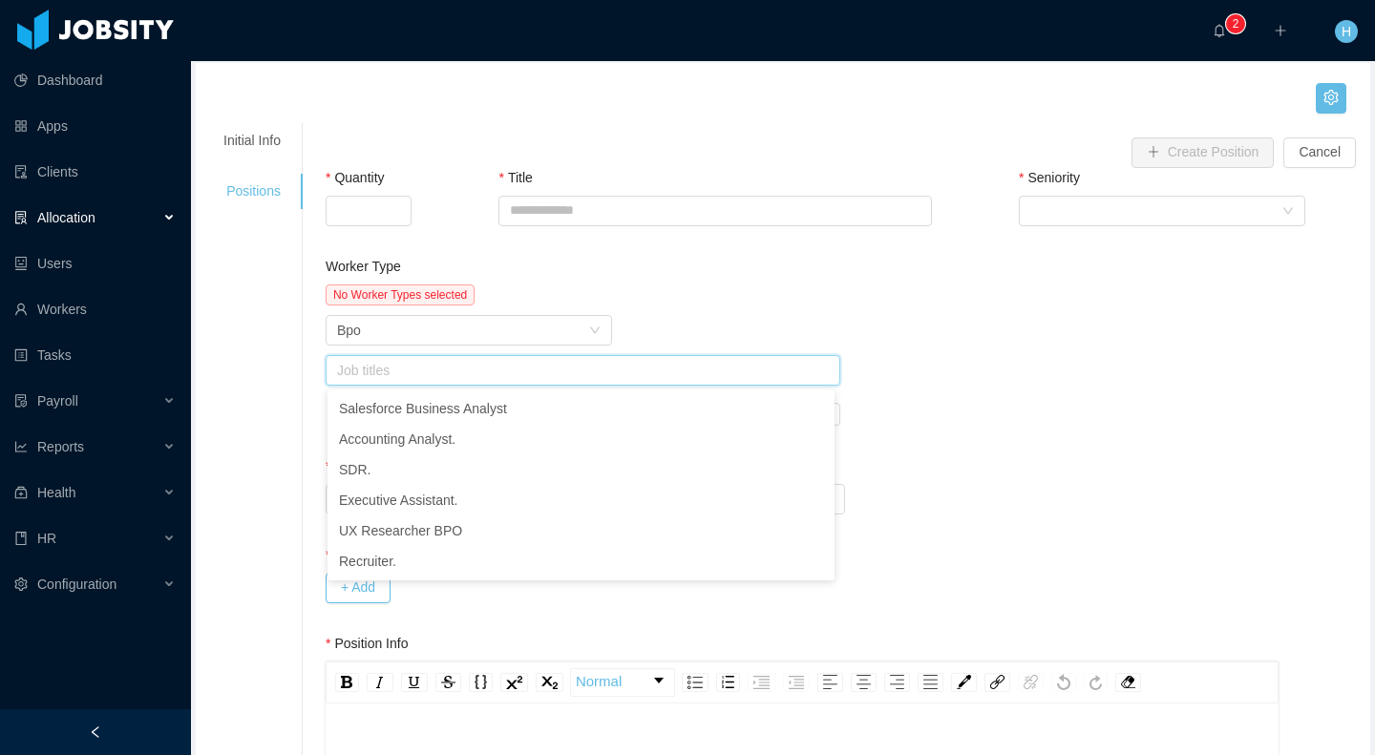
click at [1049, 360] on div "Worker Type No Worker Types selected Worker Type Bpo Job titles Add Cancel" at bounding box center [845, 357] width 1049 height 200
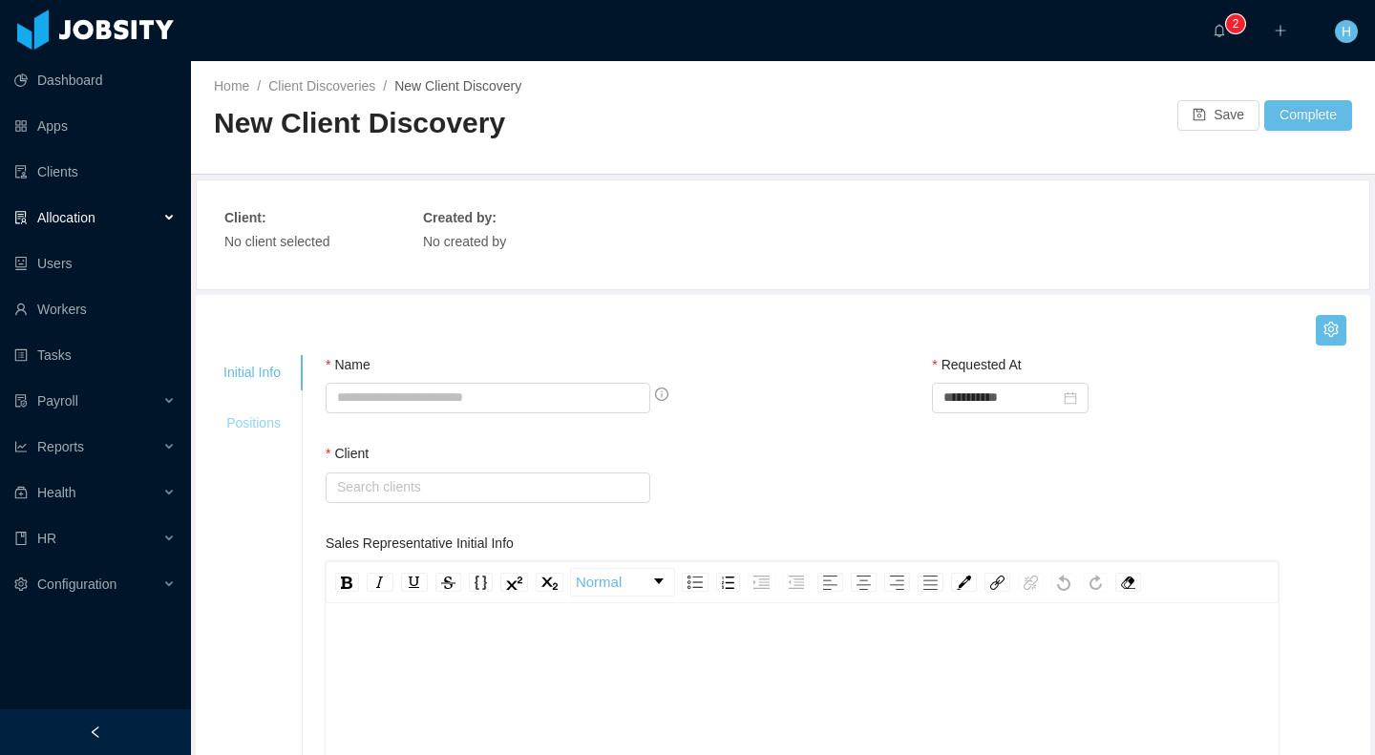
click at [263, 412] on div "Positions" at bounding box center [251, 423] width 103 height 35
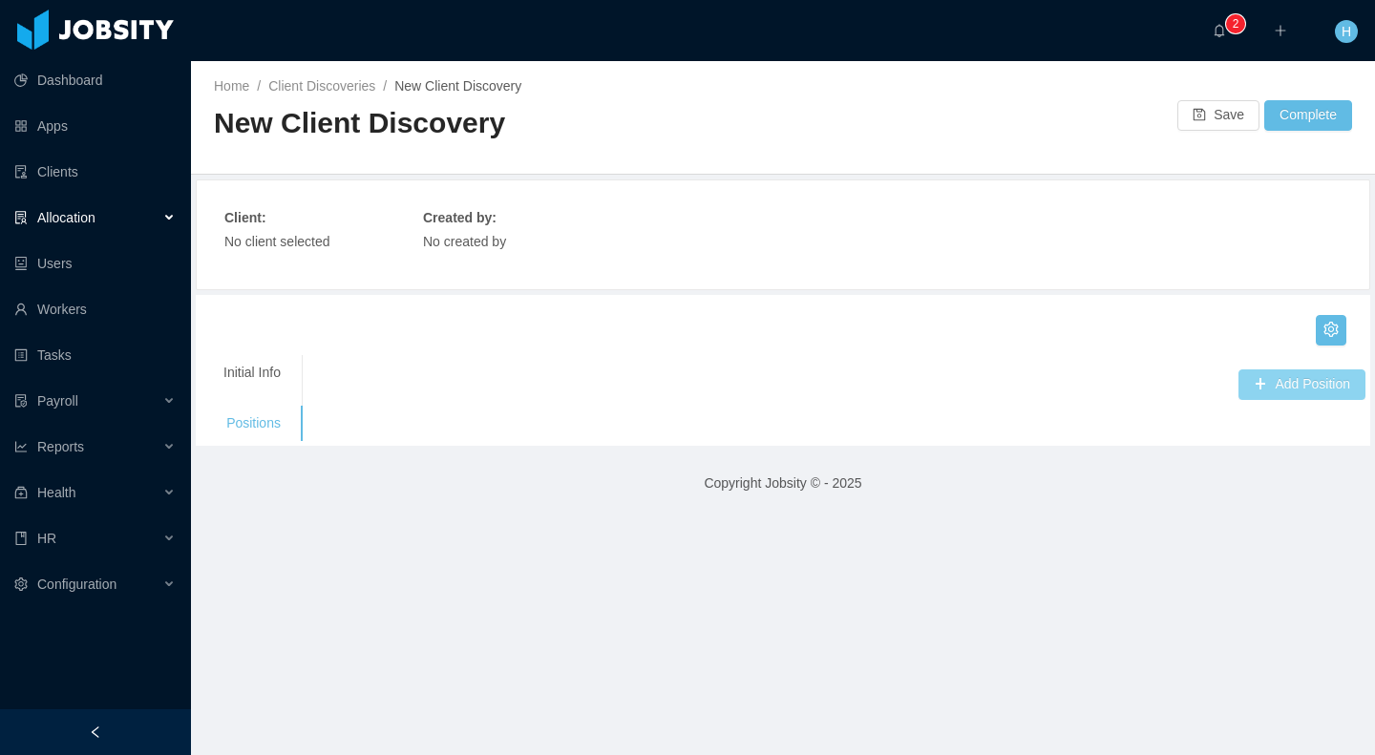
click at [1275, 389] on button "Add Position" at bounding box center [1301, 384] width 127 height 31
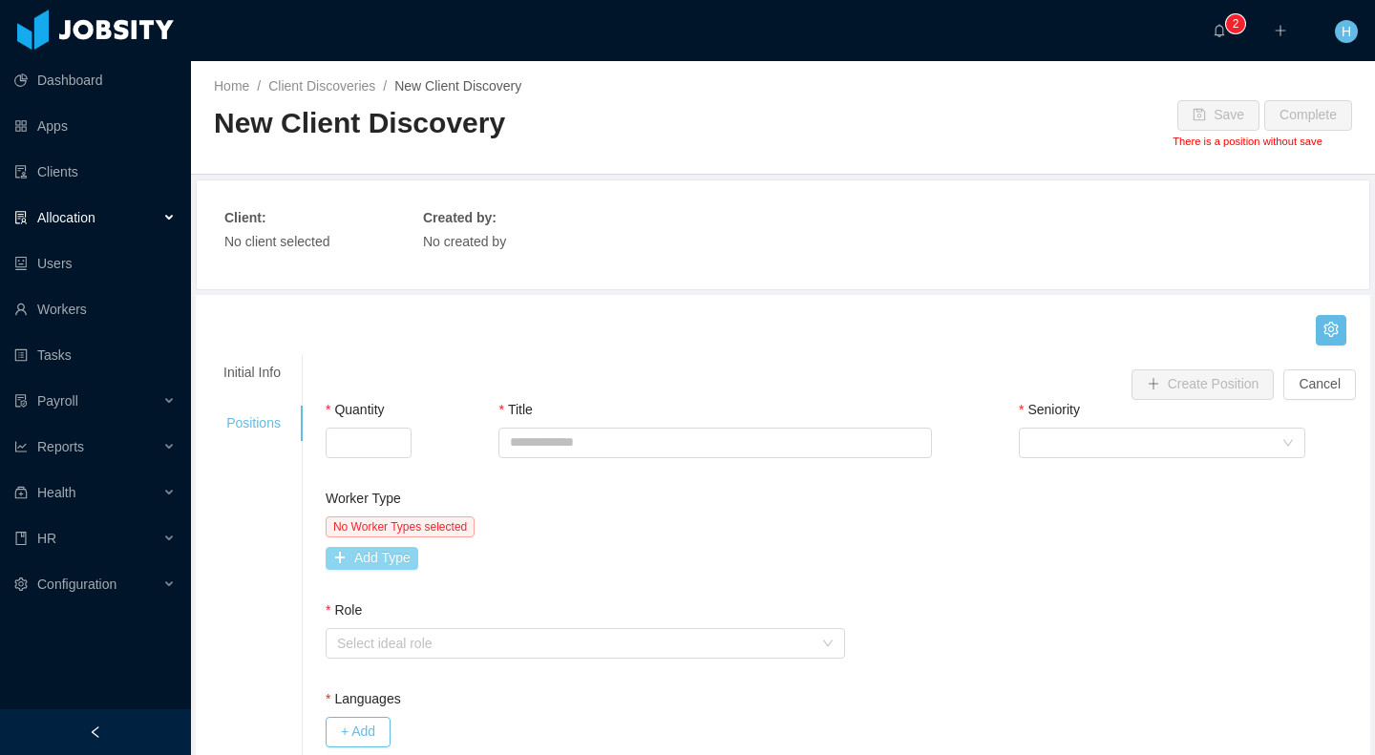
click at [390, 564] on button "Add Type" at bounding box center [372, 558] width 93 height 23
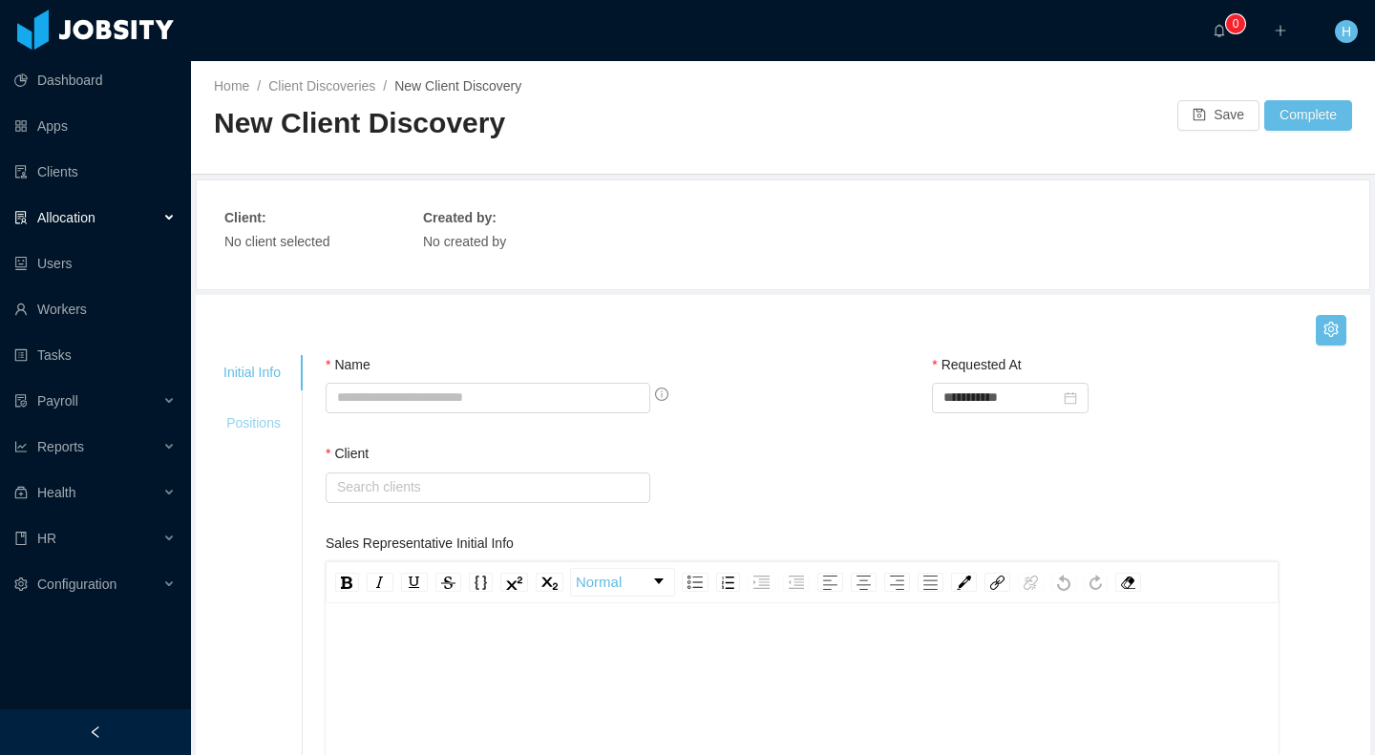
click at [272, 421] on div "Positions" at bounding box center [251, 423] width 103 height 35
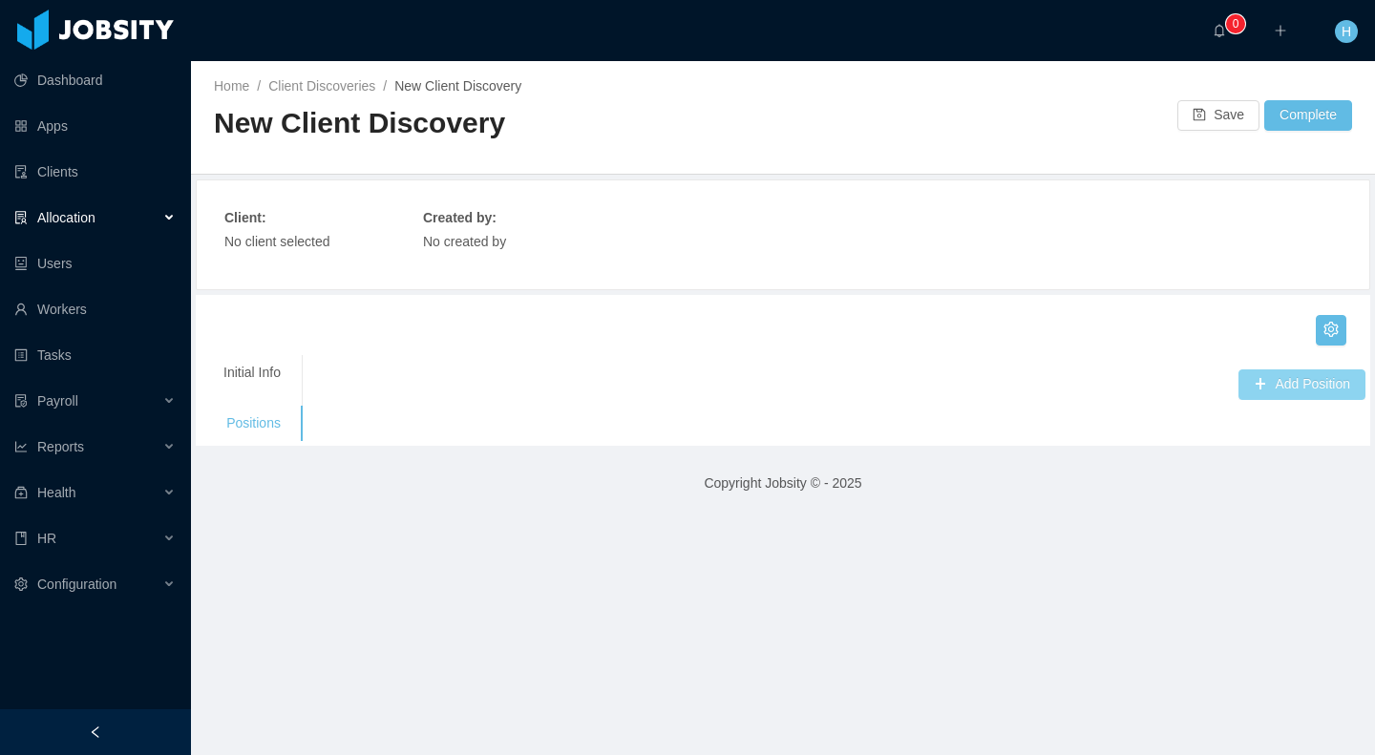
click at [1317, 391] on button "Add Position" at bounding box center [1301, 384] width 127 height 31
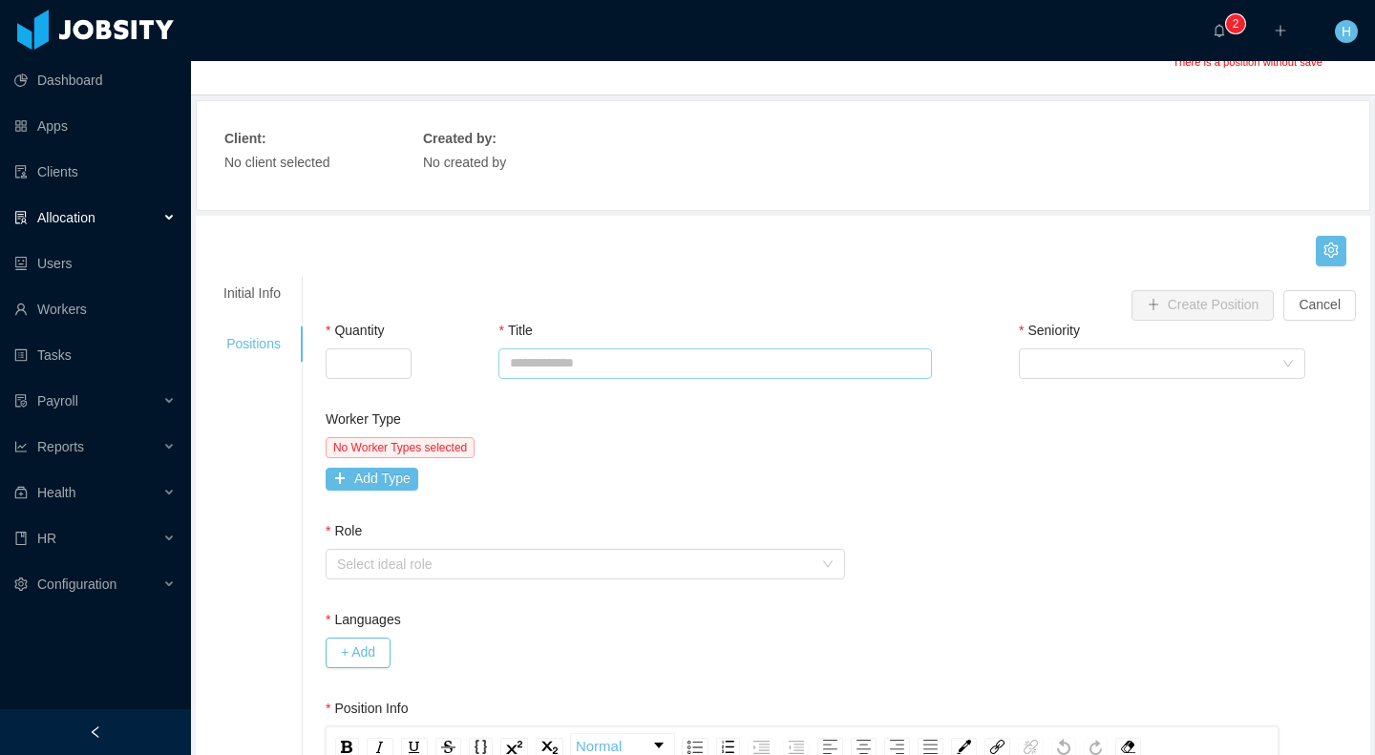
scroll to position [118, 0]
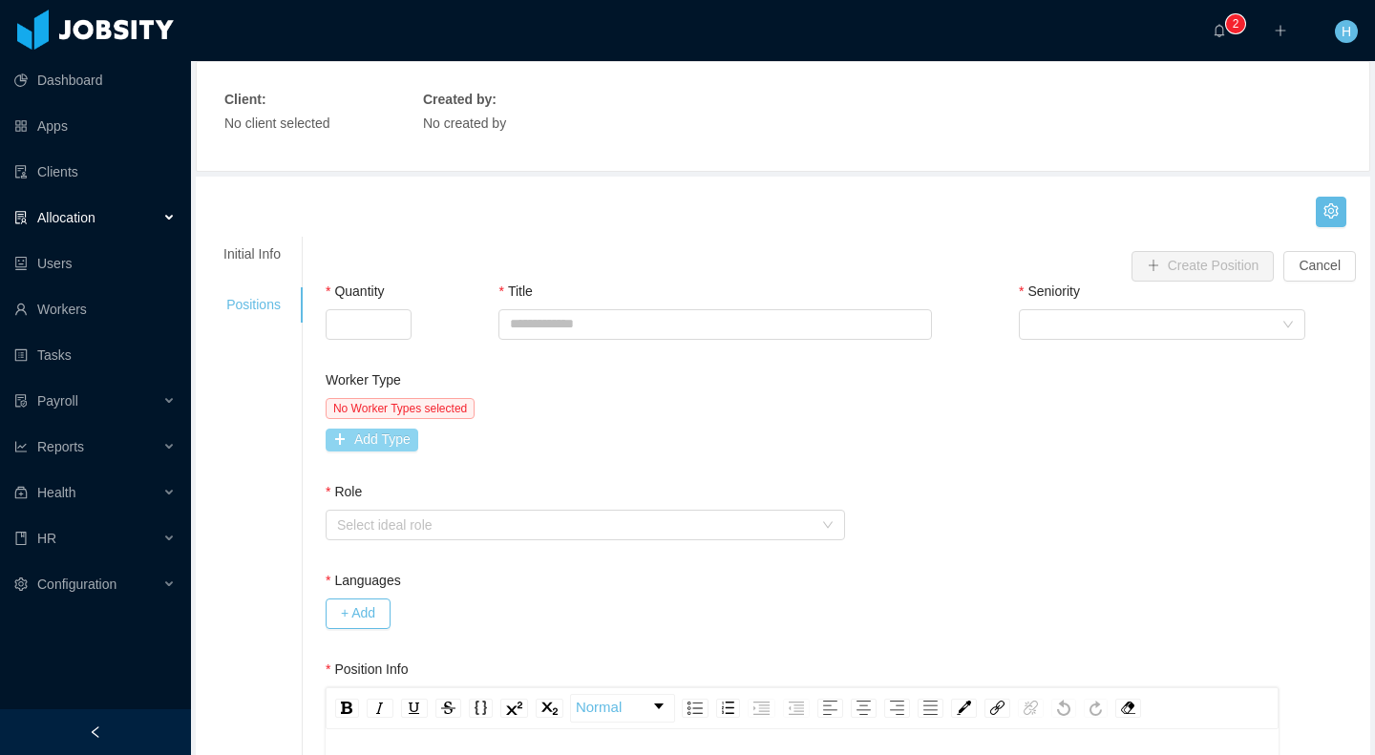
click at [343, 451] on button "Add Type" at bounding box center [372, 440] width 93 height 23
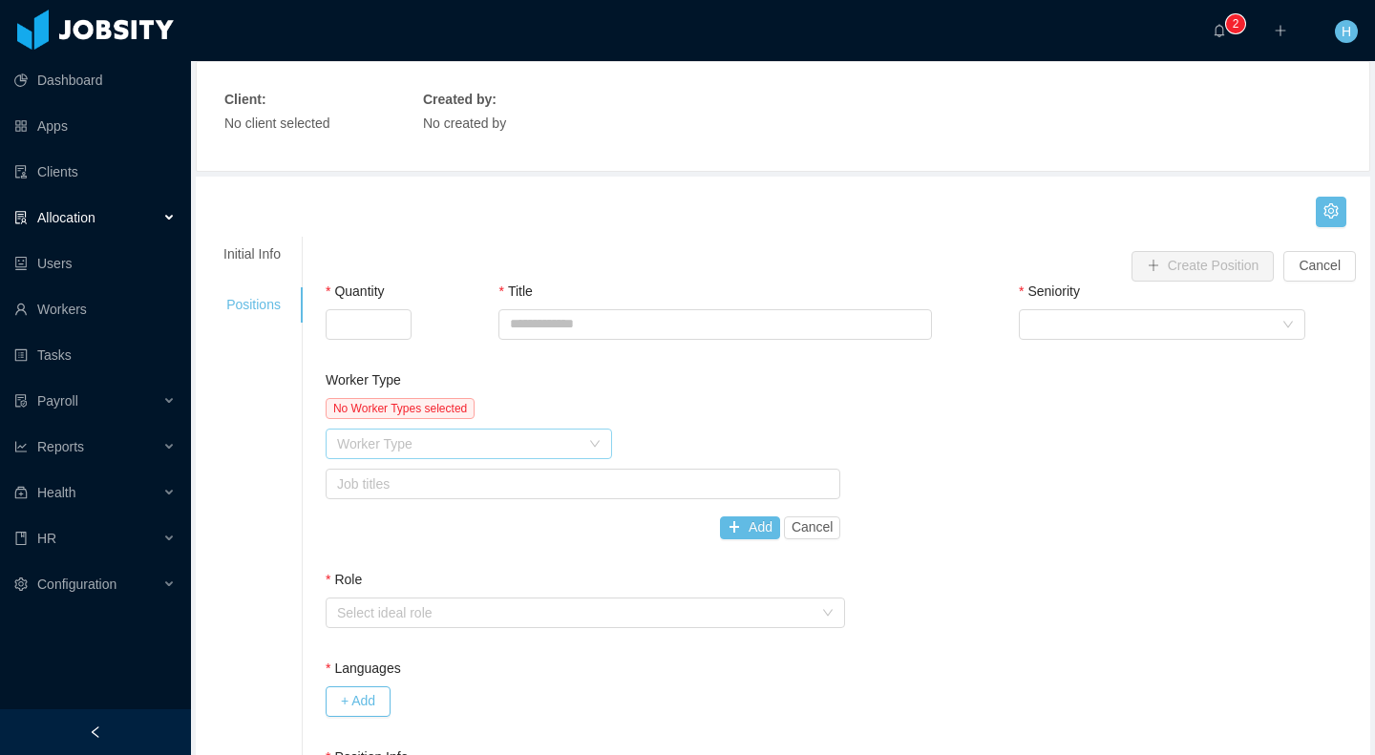
click at [358, 447] on div "Worker Type" at bounding box center [458, 443] width 243 height 19
click at [387, 472] on li "Customer Experience" at bounding box center [470, 482] width 286 height 31
click at [590, 488] on div "Job titles" at bounding box center [579, 484] width 484 height 19
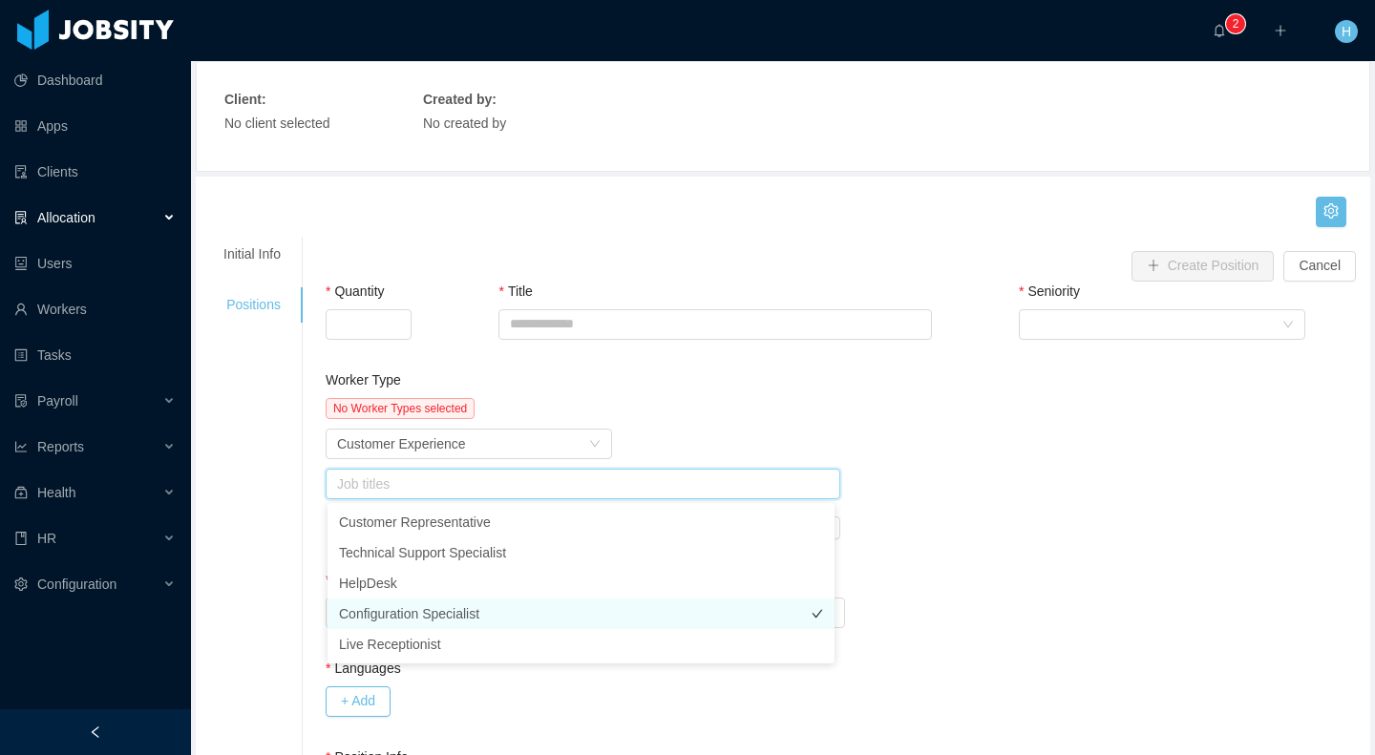
click at [398, 607] on li "Configuration Specialist" at bounding box center [580, 614] width 507 height 31
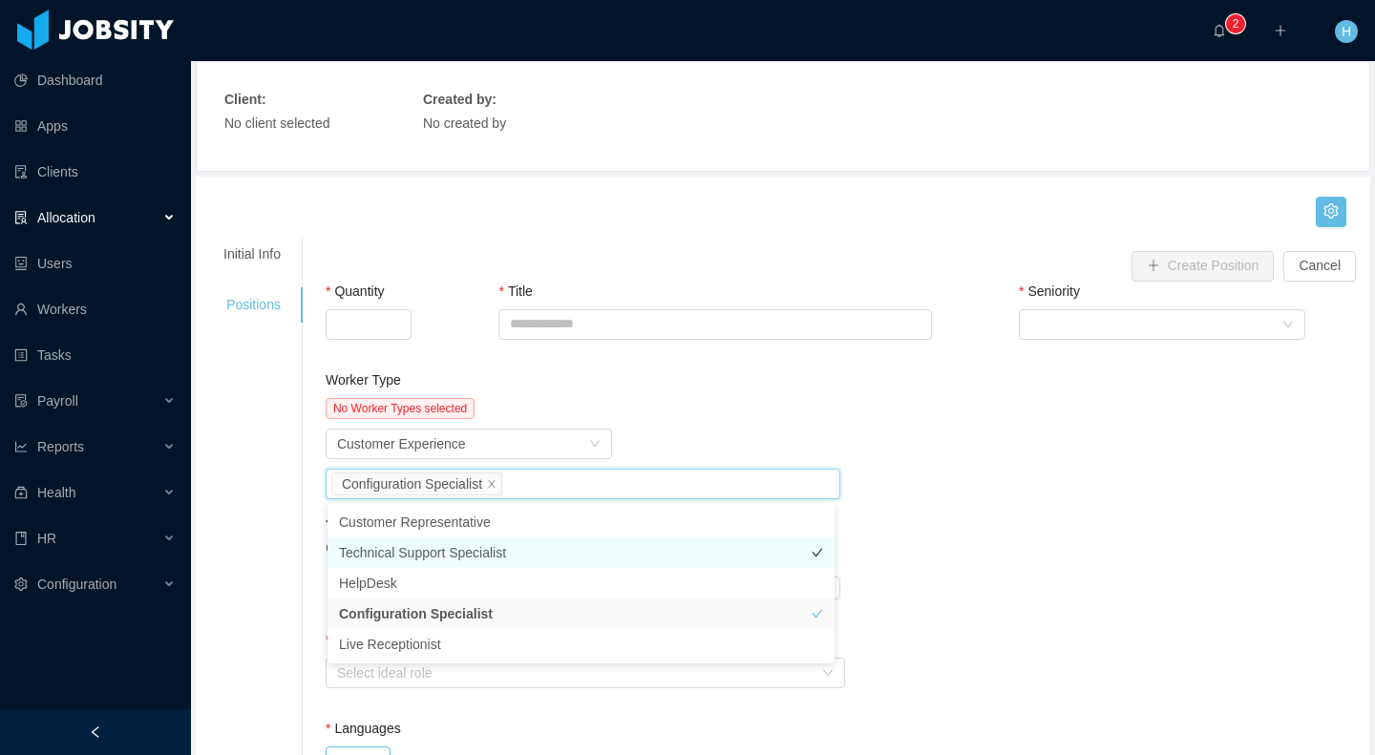
click at [471, 557] on li "Technical Support Specialist" at bounding box center [580, 553] width 507 height 31
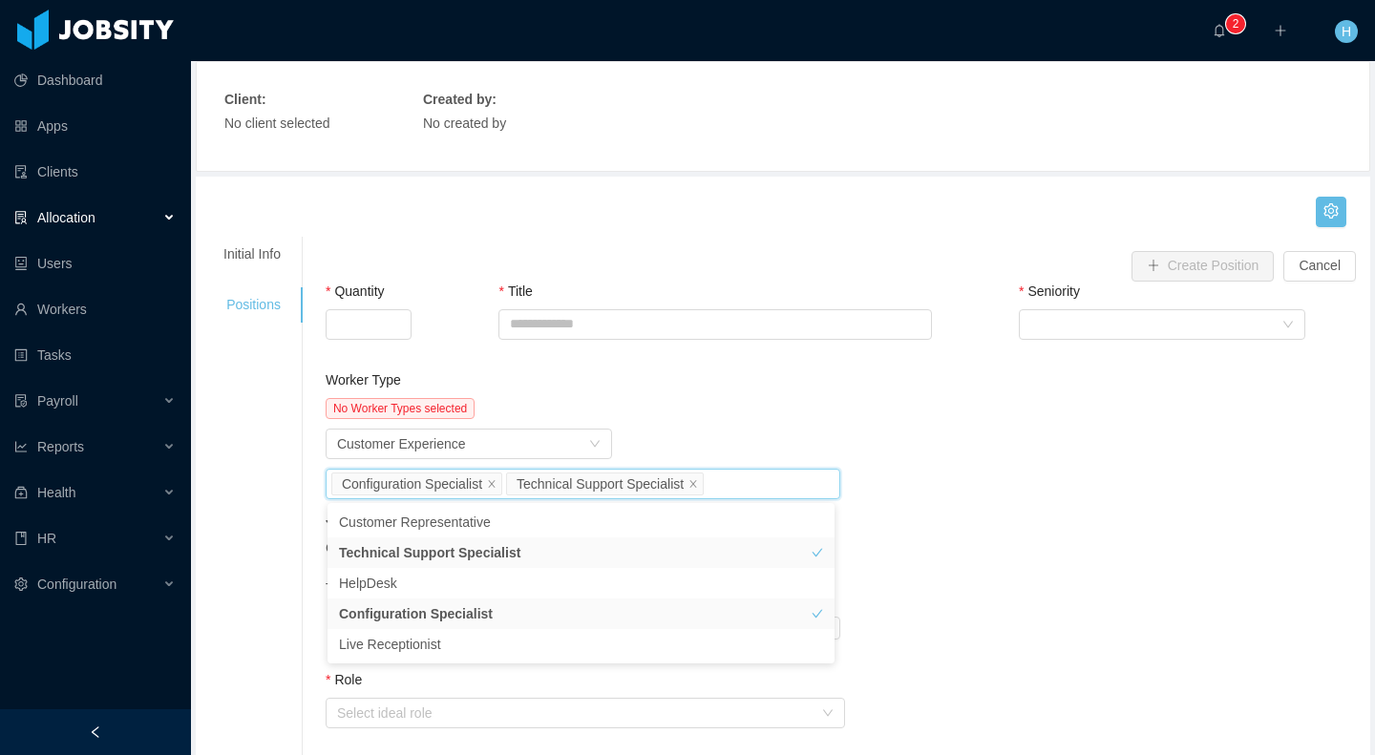
click at [990, 462] on div "Worker Type No Worker Types selected Worker Type Customer Experience Job titles…" at bounding box center [845, 520] width 1049 height 300
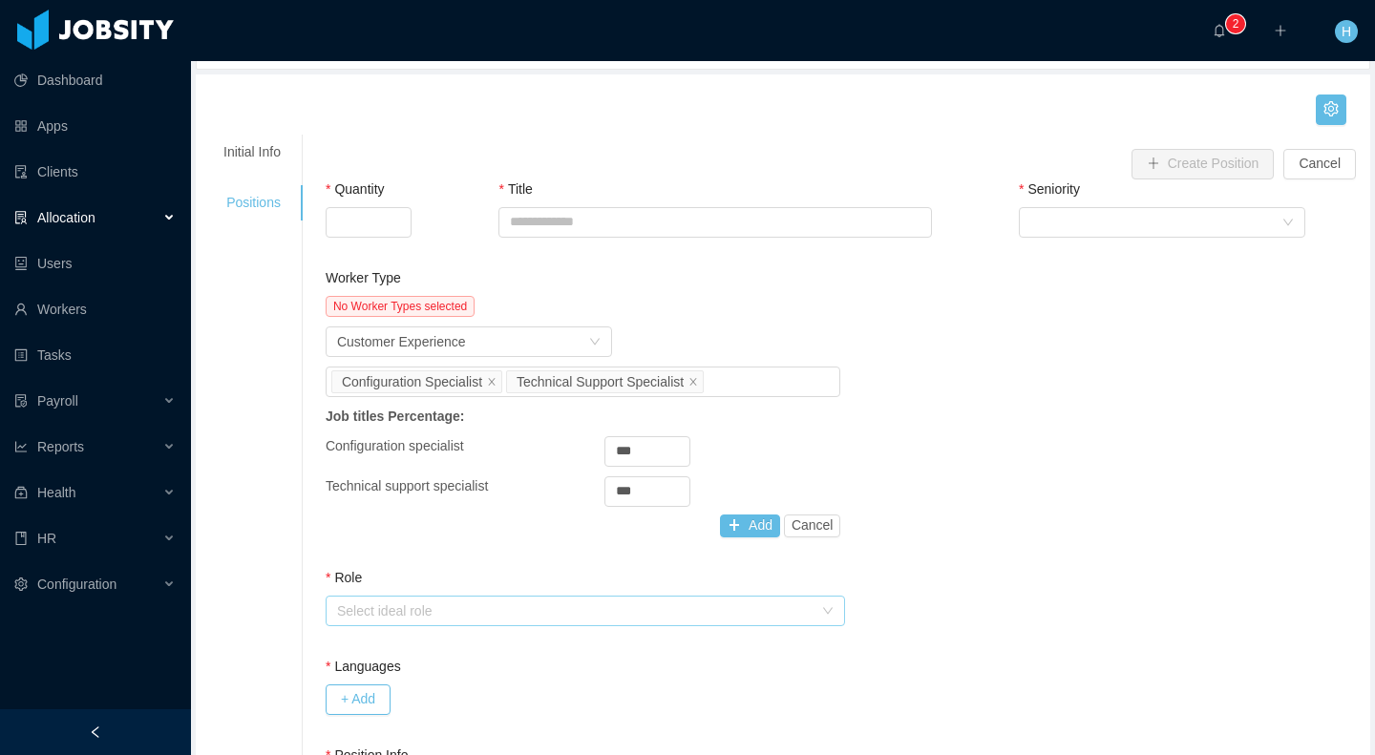
scroll to position [260, 0]
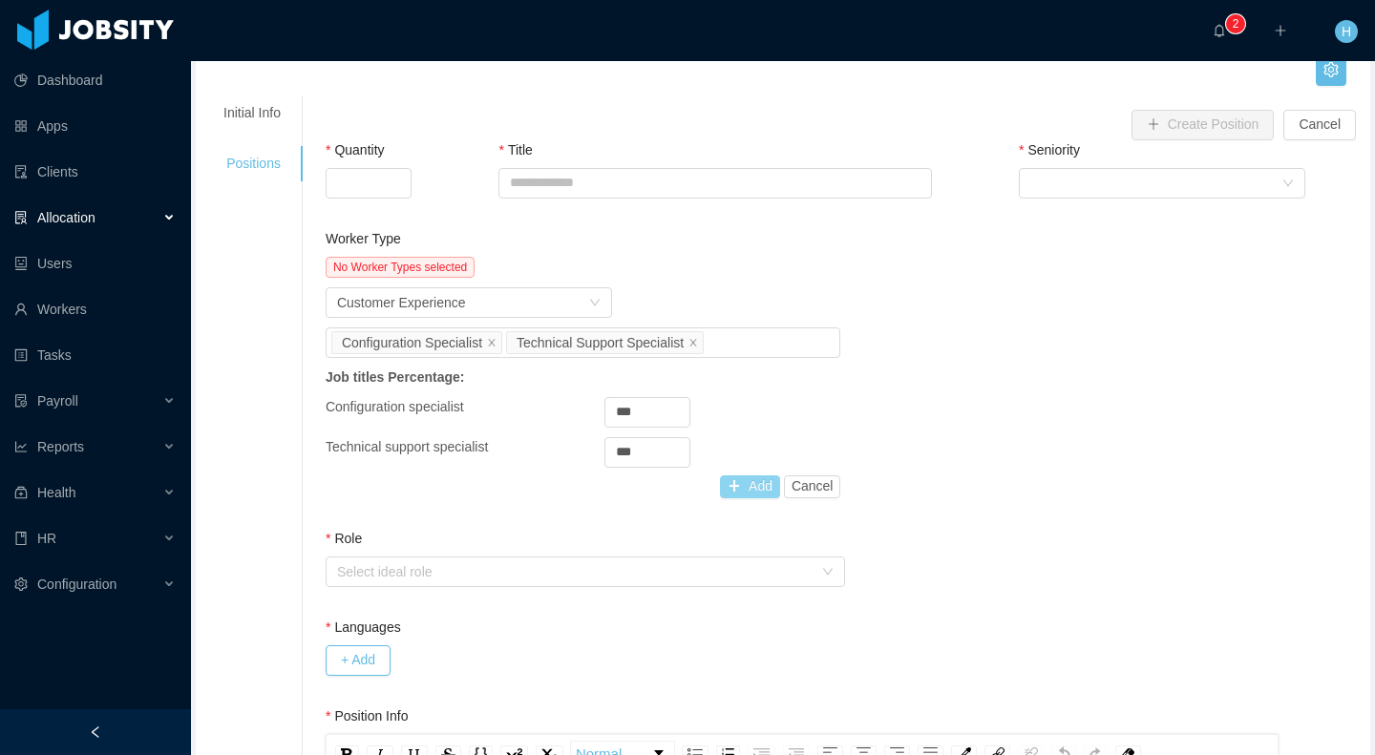
click at [730, 493] on button "Add" at bounding box center [750, 486] width 60 height 23
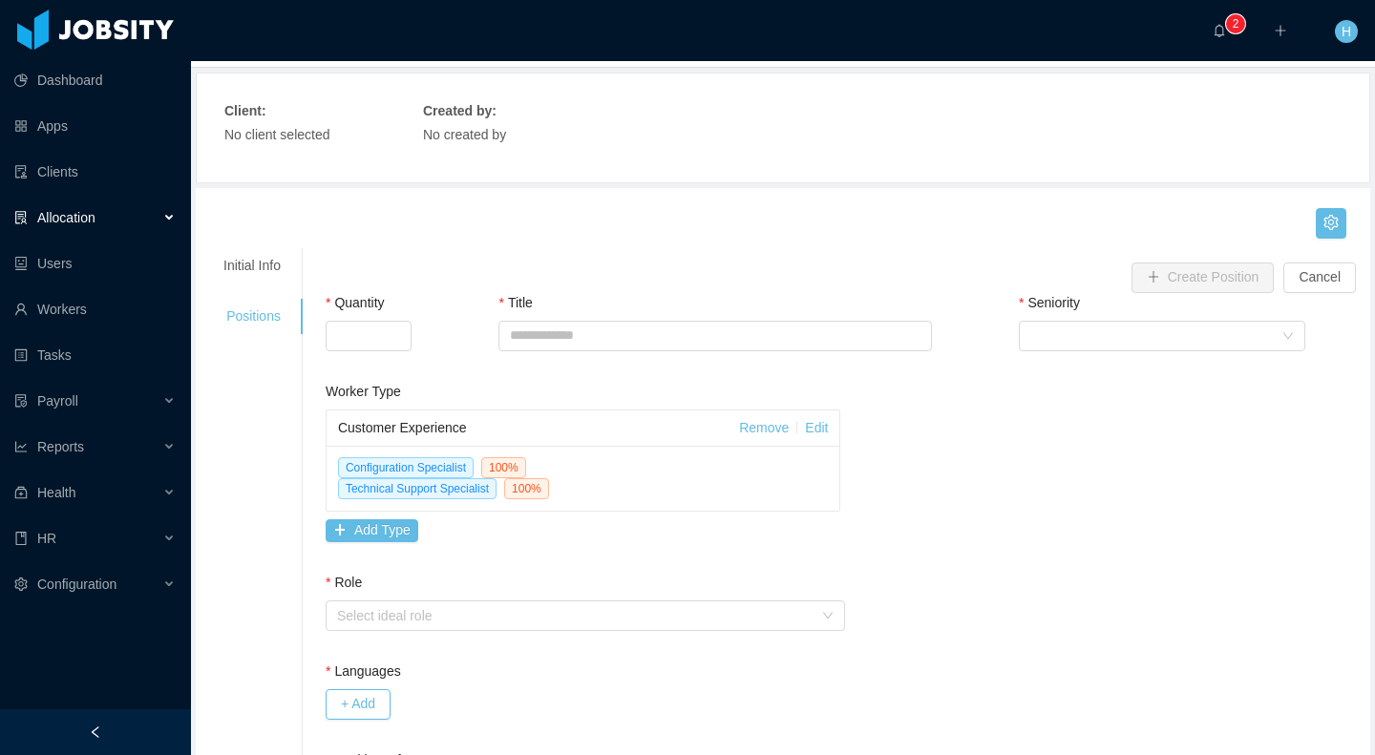
scroll to position [0, 0]
